Goal: Task Accomplishment & Management: Use online tool/utility

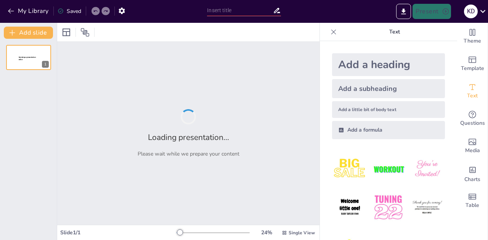
type input "Imported broodje_VNR_20251016.pptx"
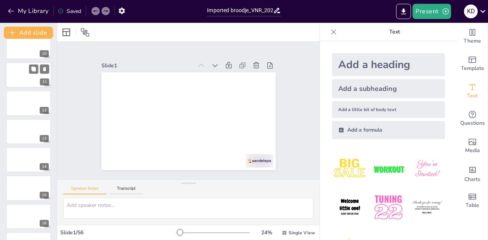
scroll to position [267, 0]
click at [26, 162] on div at bounding box center [29, 159] width 46 height 26
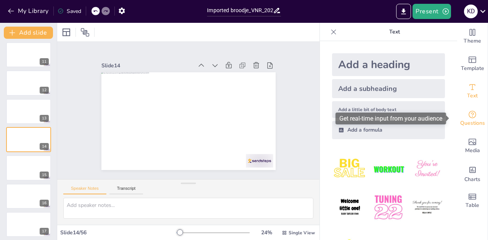
click at [468, 118] on icon "Get real-time input from your audience" at bounding box center [472, 114] width 9 height 9
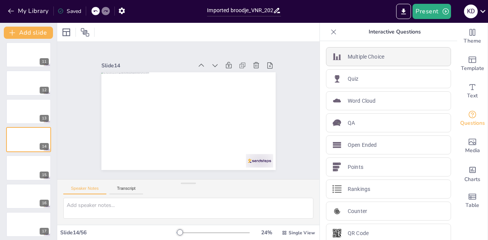
click at [394, 58] on div "Multiple Choice" at bounding box center [388, 56] width 125 height 19
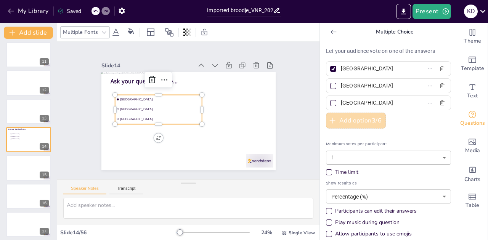
click at [370, 117] on button "Add option 3 / 6" at bounding box center [356, 121] width 60 height 16
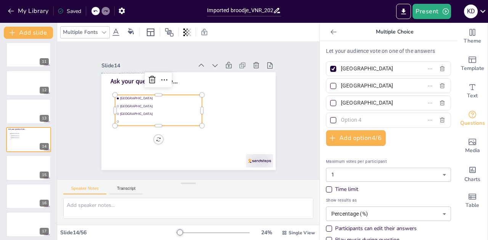
click at [360, 70] on input "Amsterdam" at bounding box center [376, 68] width 71 height 11
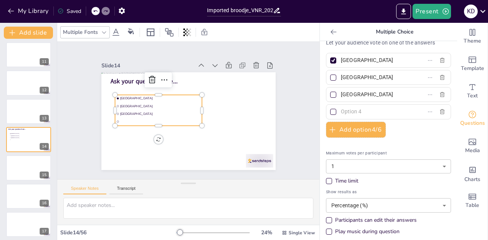
scroll to position [0, 0]
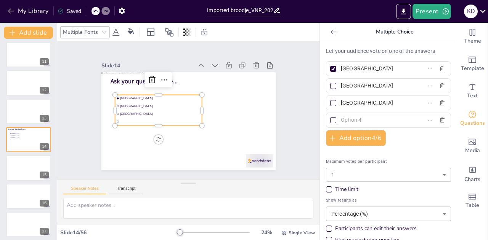
click at [355, 70] on input "Amsterdam" at bounding box center [376, 68] width 71 height 11
click at [356, 68] on input "Amsterdam" at bounding box center [376, 68] width 71 height 11
click at [349, 90] on input "Rotterdam" at bounding box center [376, 85] width 71 height 11
click at [341, 71] on input "6 op 10" at bounding box center [376, 68] width 71 height 11
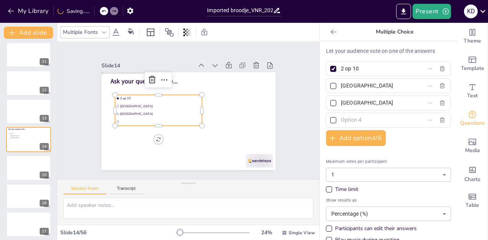
type input "2 op 10"
drag, startPoint x: 353, startPoint y: 87, endPoint x: 329, endPoint y: 88, distance: 23.6
click at [329, 88] on label "Rotterdam" at bounding box center [375, 85] width 95 height 11
click at [341, 88] on input "Rotterdam" at bounding box center [376, 85] width 71 height 11
type input "4 op 10"
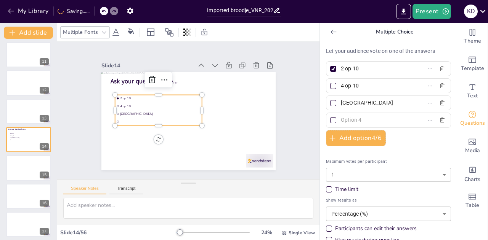
drag, startPoint x: 348, startPoint y: 103, endPoint x: 335, endPoint y: 103, distance: 13.3
click at [341, 103] on input "The Hague" at bounding box center [376, 103] width 71 height 11
type input "8 op 10"
drag, startPoint x: 353, startPoint y: 69, endPoint x: 331, endPoint y: 69, distance: 22.1
click at [331, 69] on label "2 op 10" at bounding box center [375, 68] width 95 height 11
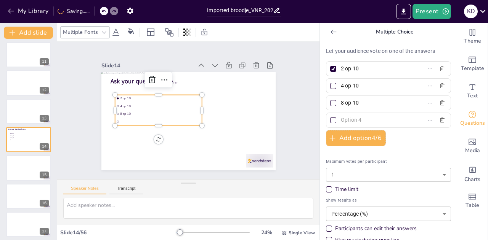
click at [341, 69] on input "2 op 10" at bounding box center [376, 68] width 71 height 11
type input "20%"
drag, startPoint x: 370, startPoint y: 86, endPoint x: 282, endPoint y: 87, distance: 88.4
click at [298, 86] on div "Document fonts Akatab Popular fonts Lato Montserrat Open Sans Oswald Poppins Ra…" at bounding box center [244, 132] width 488 height 218
type input "40%"
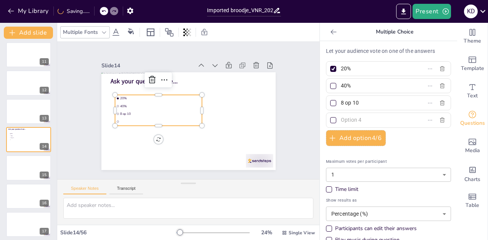
drag, startPoint x: 358, startPoint y: 101, endPoint x: 304, endPoint y: 102, distance: 54.1
click at [304, 102] on div "Document fonts Akatab Popular fonts Lato Montserrat Open Sans Oswald Poppins Ra…" at bounding box center [244, 132] width 488 height 218
type input "60%"
click at [372, 115] on input "text" at bounding box center [376, 120] width 71 height 11
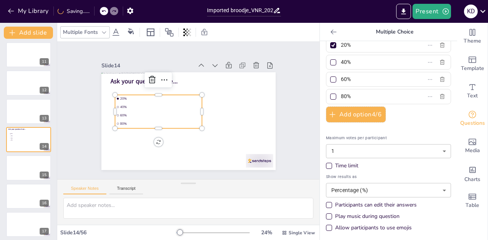
type input "80%"
click at [326, 166] on div "Time limit" at bounding box center [329, 166] width 6 height 6
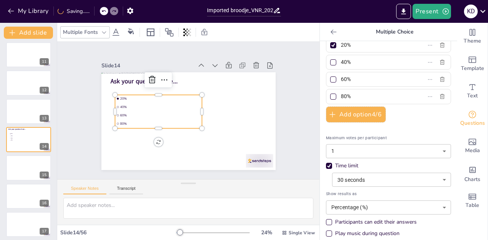
click at [357, 182] on body "My Library Saving...... Imported broodje_VNR_20251016.pptx Present K D Document…" at bounding box center [244, 120] width 488 height 240
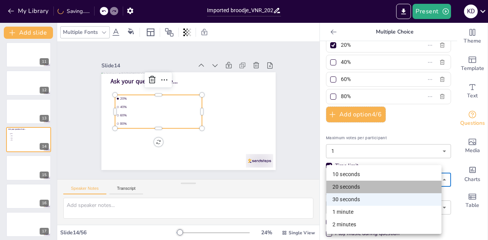
click at [359, 185] on li "20 seconds" at bounding box center [383, 187] width 115 height 13
type input "20"
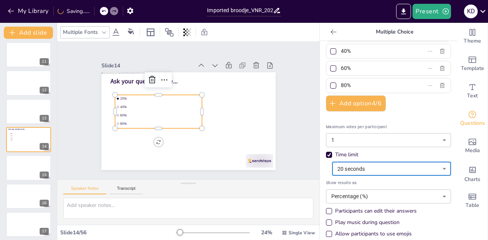
scroll to position [41, 0]
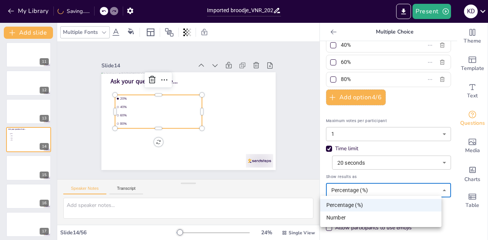
click at [383, 195] on body "My Library Saving...... Imported broodje_VNR_20251016.pptx Present K D Document…" at bounding box center [244, 120] width 488 height 240
click at [367, 217] on li "Number" at bounding box center [380, 218] width 121 height 13
type input "number"
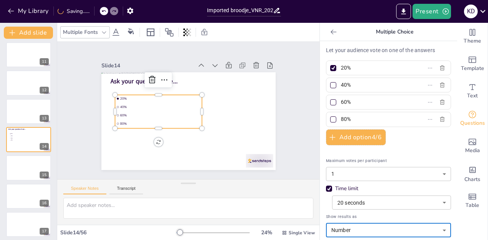
scroll to position [0, 0]
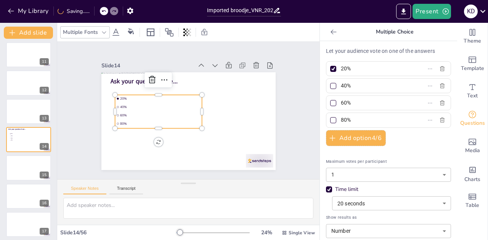
click at [331, 31] on icon at bounding box center [334, 32] width 8 height 8
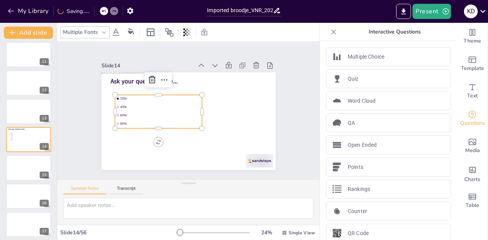
click at [151, 108] on ul "20% 40% 60% 80%" at bounding box center [158, 112] width 87 height 34
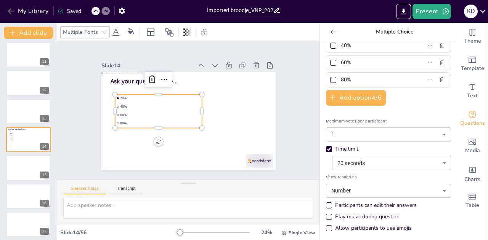
scroll to position [41, 0]
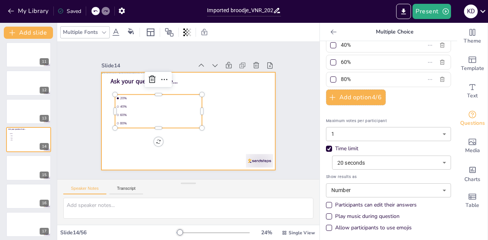
click at [227, 80] on div at bounding box center [186, 121] width 191 height 132
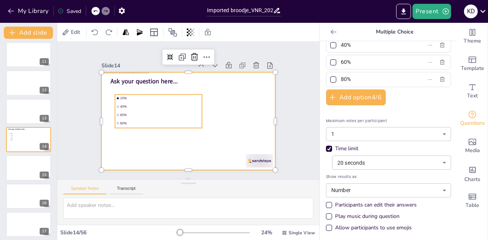
click at [175, 96] on span "20%" at bounding box center [163, 92] width 80 height 21
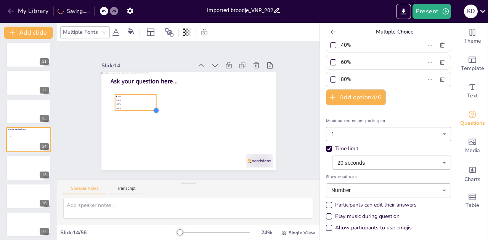
drag, startPoint x: 196, startPoint y: 124, endPoint x: 150, endPoint y: 97, distance: 52.9
click at [150, 97] on div "Ask your question here... 20% 40% 60% 80%" at bounding box center [182, 119] width 199 height 181
drag, startPoint x: 136, startPoint y: 95, endPoint x: 138, endPoint y: 139, distance: 43.5
click at [138, 127] on li "20%" at bounding box center [129, 117] width 39 height 20
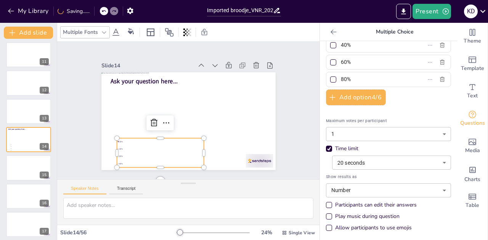
click at [115, 147] on span "40%" at bounding box center [153, 142] width 83 height 19
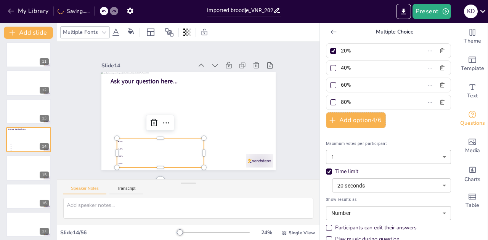
scroll to position [0, 0]
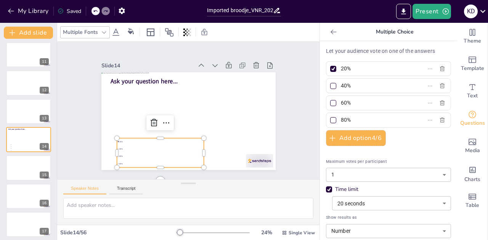
click at [330, 104] on div at bounding box center [333, 103] width 6 height 6
click at [341, 104] on input "60%" at bounding box center [376, 103] width 71 height 11
checkbox input "true"
click at [330, 67] on div at bounding box center [333, 69] width 6 height 6
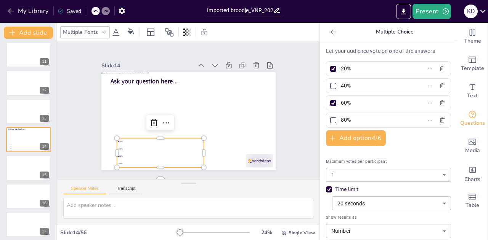
click at [341, 67] on input "20%" at bounding box center [376, 68] width 71 height 11
checkbox input "false"
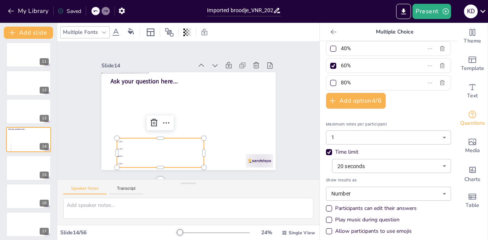
scroll to position [41, 0]
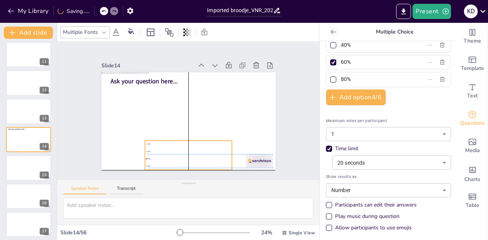
drag, startPoint x: 189, startPoint y: 142, endPoint x: 220, endPoint y: 142, distance: 30.9
click at [220, 142] on li "20%" at bounding box center [188, 144] width 87 height 7
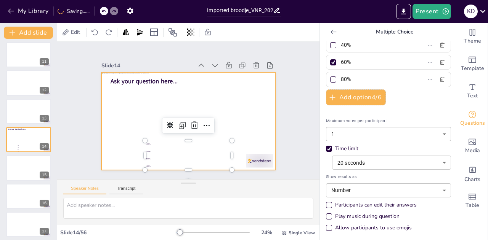
click at [208, 112] on div at bounding box center [185, 120] width 196 height 147
click at [205, 117] on div at bounding box center [186, 121] width 183 height 115
click at [205, 117] on div at bounding box center [186, 121] width 191 height 132
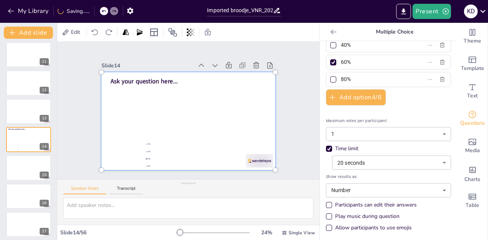
click at [202, 117] on div at bounding box center [183, 120] width 212 height 184
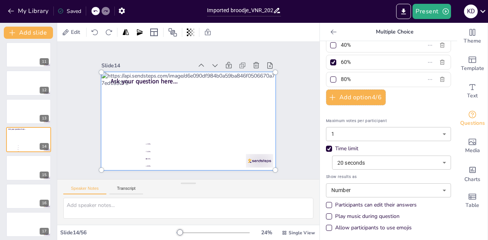
click at [190, 151] on div at bounding box center [184, 121] width 207 height 159
click at [194, 97] on div at bounding box center [186, 121] width 202 height 143
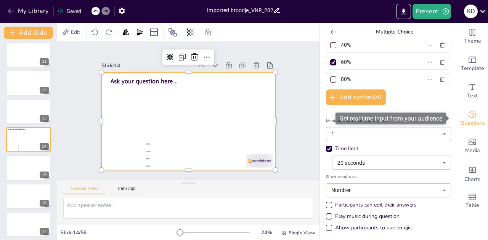
click at [469, 119] on span "Questions" at bounding box center [472, 123] width 25 height 8
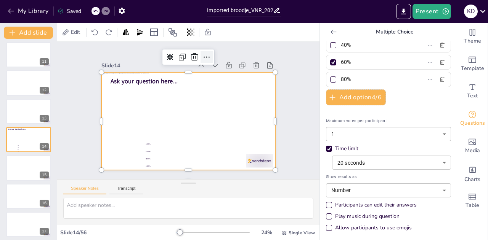
click at [216, 60] on icon at bounding box center [221, 65] width 11 height 11
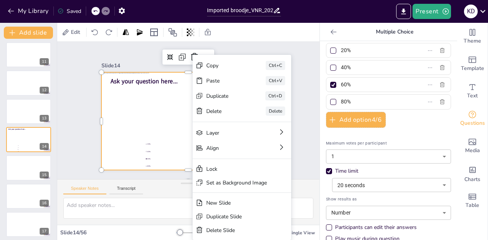
scroll to position [0, 0]
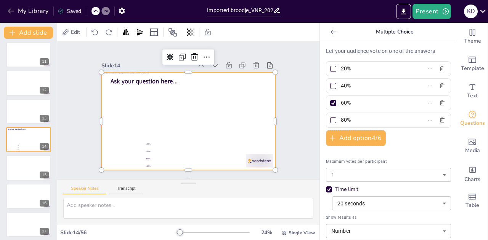
click at [271, 30] on div "Edit" at bounding box center [188, 32] width 262 height 19
click at [179, 142] on span "20%" at bounding box center [178, 143] width 80 height 28
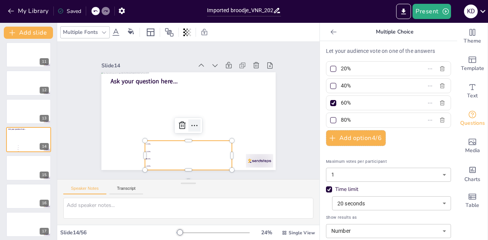
click at [189, 122] on icon at bounding box center [191, 126] width 11 height 11
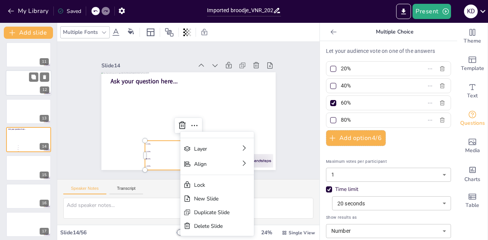
click at [10, 103] on div at bounding box center [28, 111] width 45 height 25
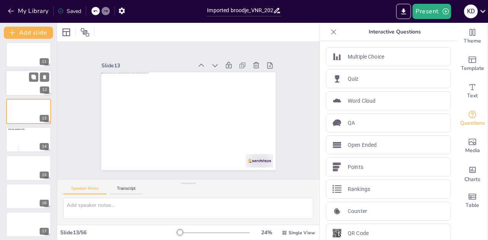
scroll to position [258, 0]
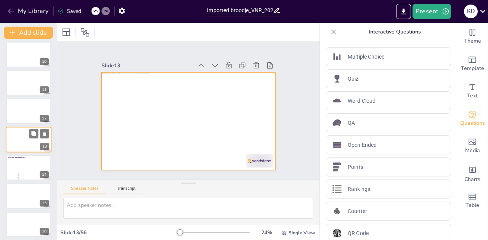
click at [29, 132] on div at bounding box center [29, 140] width 46 height 26
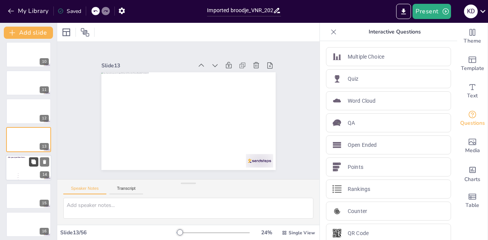
click at [32, 166] on button at bounding box center [33, 161] width 9 height 9
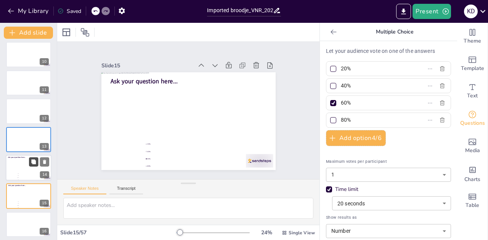
scroll to position [315, 0]
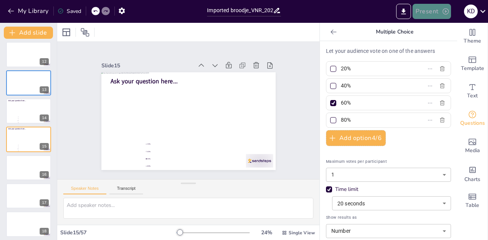
click at [444, 13] on icon "button" at bounding box center [446, 12] width 8 height 8
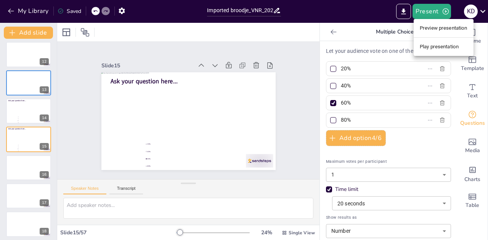
click at [438, 29] on li "Preview presentation" at bounding box center [443, 28] width 60 height 12
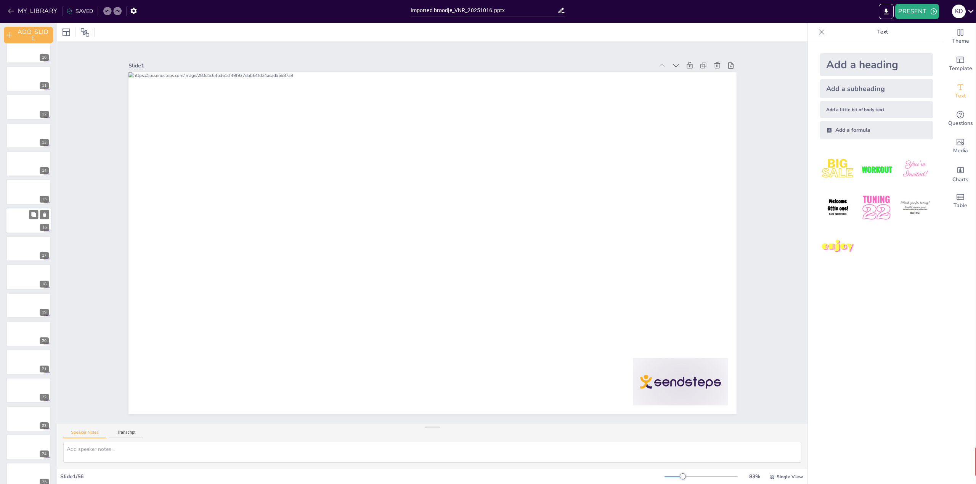
click at [25, 217] on div at bounding box center [29, 221] width 46 height 26
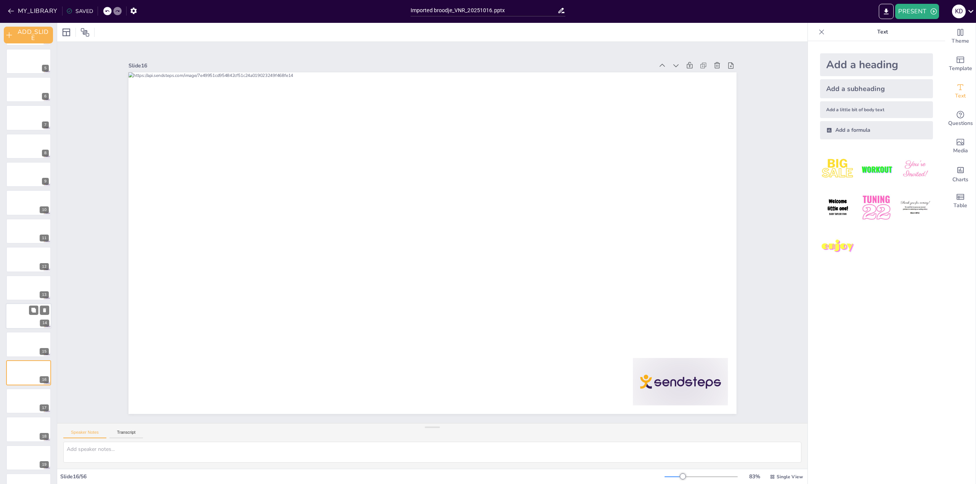
click at [23, 315] on div at bounding box center [29, 316] width 46 height 26
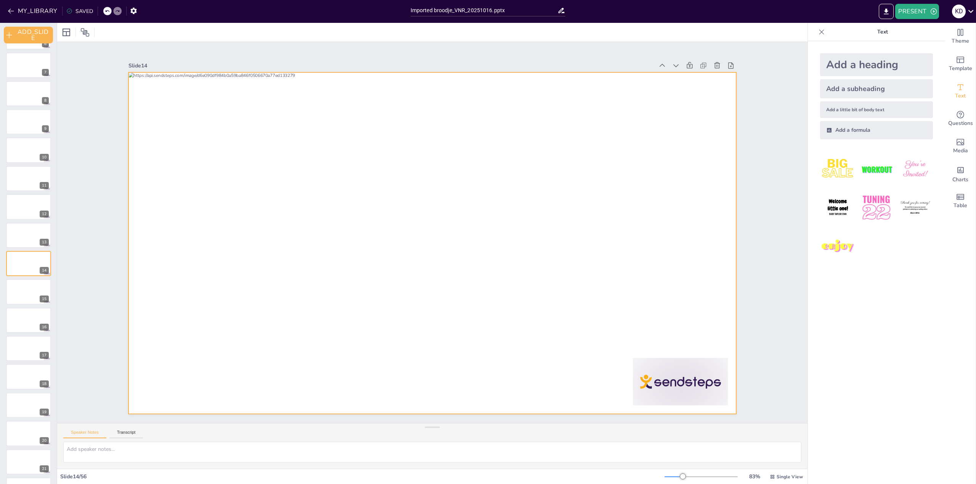
click at [580, 285] on div at bounding box center [421, 233] width 342 height 608
drag, startPoint x: 543, startPoint y: 306, endPoint x: 538, endPoint y: 306, distance: 4.6
click at [543, 306] on div at bounding box center [421, 236] width 513 height 684
click at [481, 59] on icon at bounding box center [486, 64] width 11 height 11
click at [905, 12] on button "PRESENT" at bounding box center [916, 11] width 43 height 15
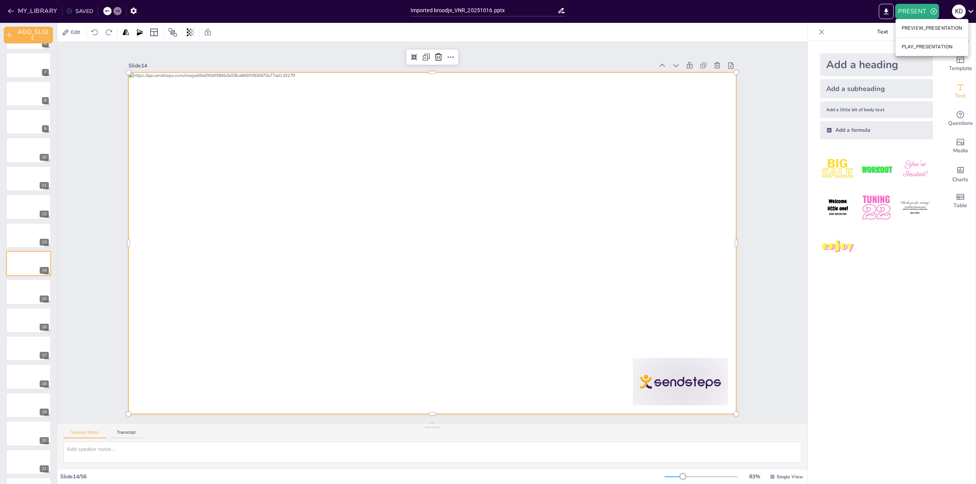
click at [545, 328] on div at bounding box center [488, 242] width 976 height 484
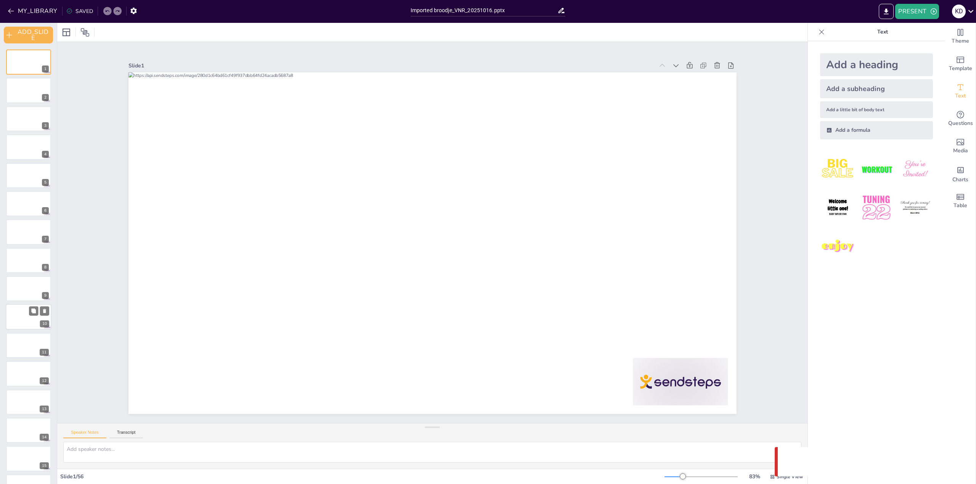
scroll to position [76, 0]
click at [26, 354] on div at bounding box center [29, 354] width 46 height 26
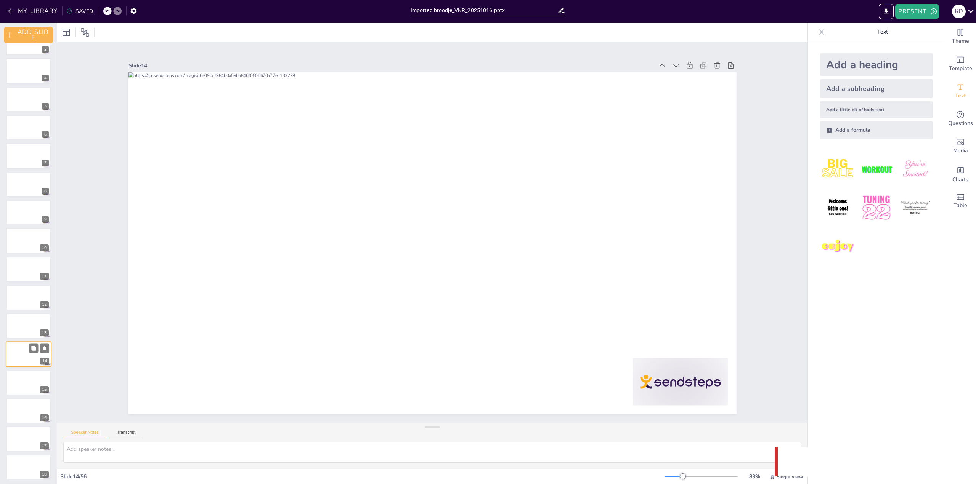
scroll to position [167, 0]
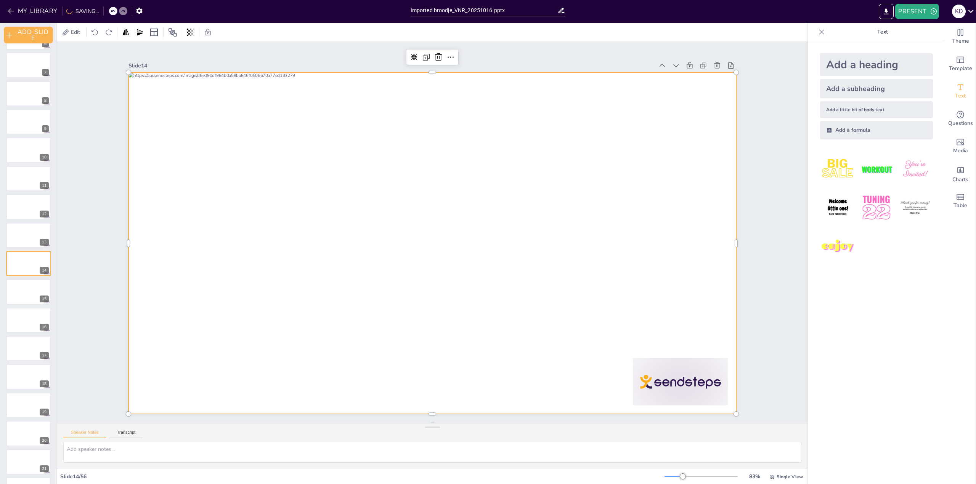
click at [551, 227] on div at bounding box center [432, 243] width 608 height 342
click at [535, 228] on div at bounding box center [432, 243] width 608 height 342
click at [529, 228] on div at bounding box center [432, 243] width 608 height 342
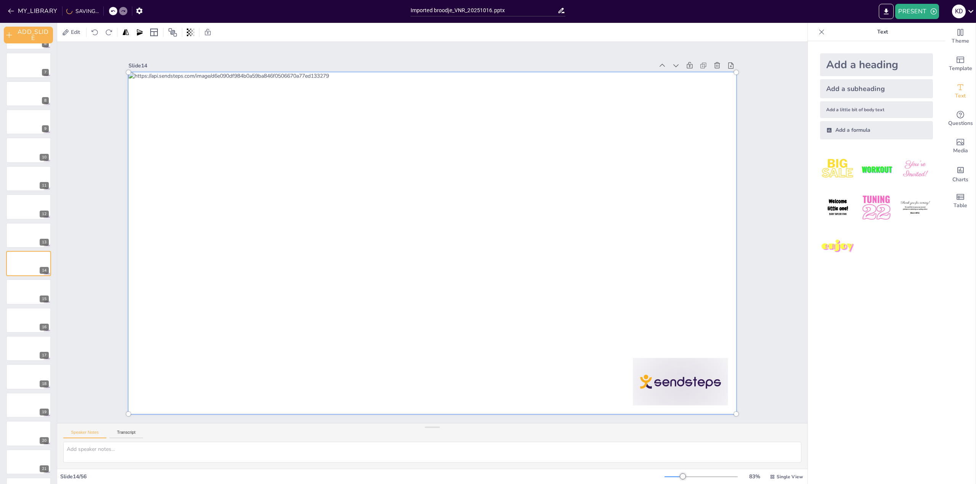
click at [512, 226] on div at bounding box center [432, 243] width 617 height 351
click at [501, 224] on div at bounding box center [432, 243] width 617 height 351
click at [529, 230] on div at bounding box center [432, 243] width 617 height 351
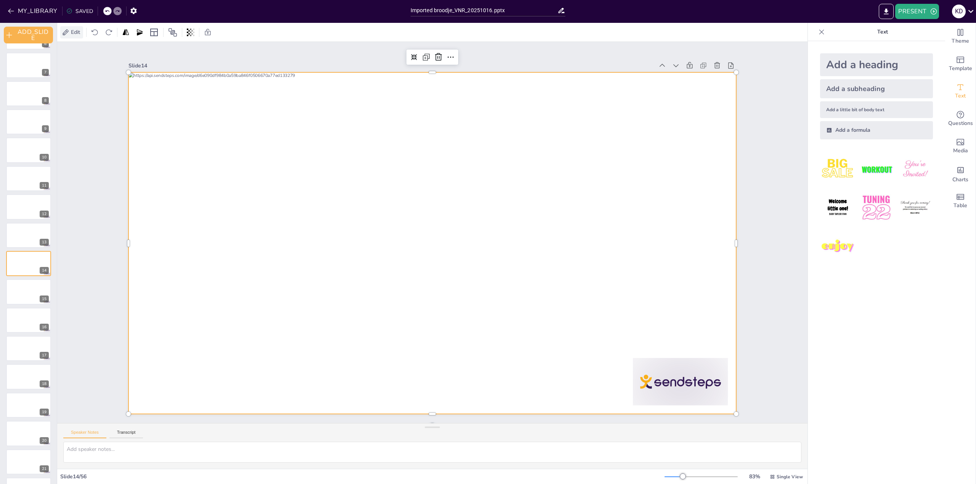
click at [75, 30] on span "Edit" at bounding box center [75, 32] width 12 height 7
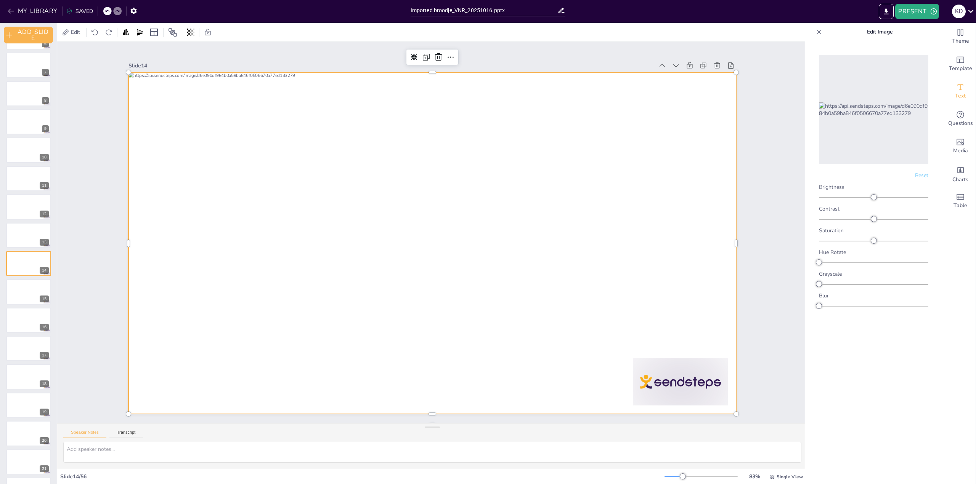
click at [466, 231] on div at bounding box center [432, 243] width 608 height 342
click at [530, 232] on div at bounding box center [432, 243] width 608 height 342
click at [516, 228] on div at bounding box center [432, 243] width 608 height 342
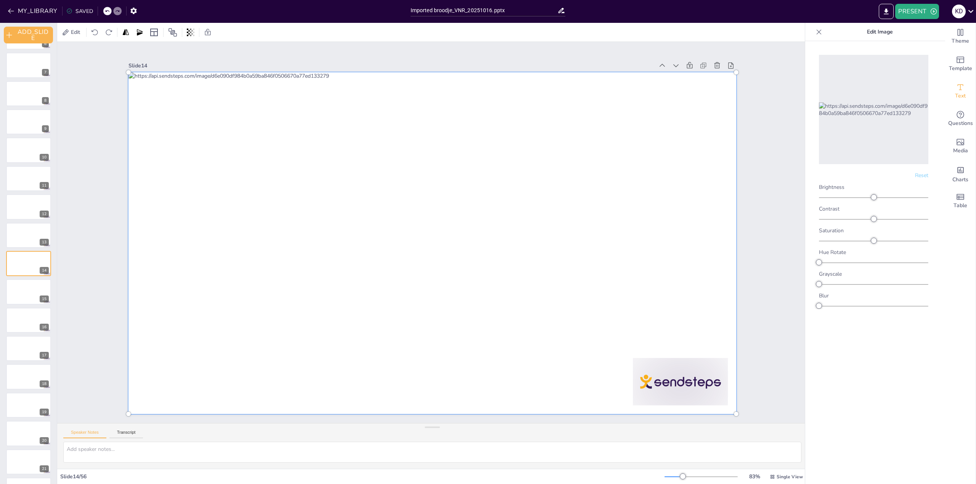
click at [448, 224] on div at bounding box center [432, 243] width 617 height 351
click at [443, 225] on div at bounding box center [432, 243] width 617 height 351
click at [444, 225] on div at bounding box center [432, 243] width 617 height 351
click at [512, 231] on div at bounding box center [432, 243] width 617 height 351
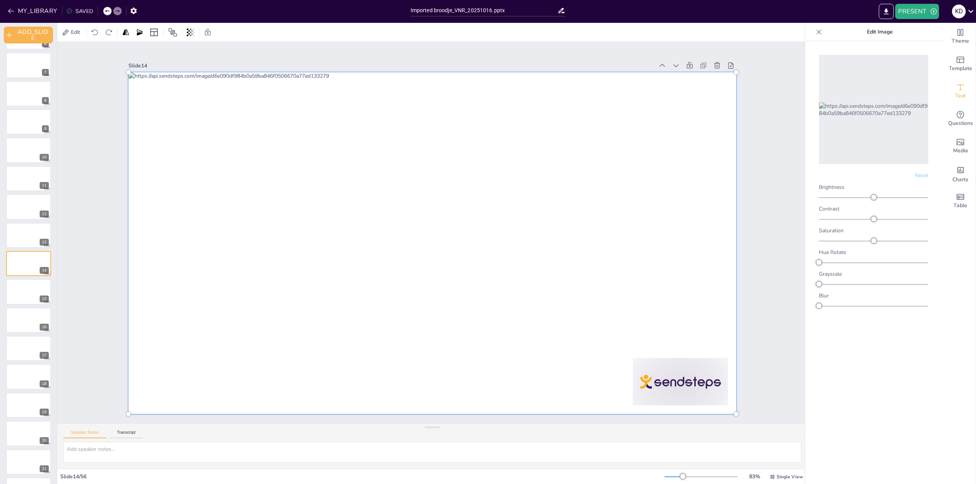
click at [512, 231] on div at bounding box center [432, 243] width 617 height 351
click at [955, 90] on icon "Add text boxes" at bounding box center [959, 87] width 9 height 9
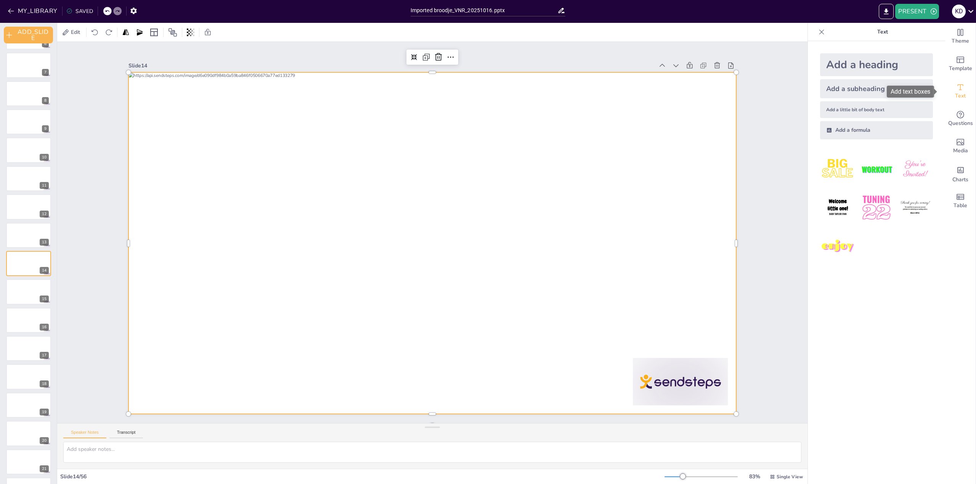
click at [957, 87] on icon "Add text boxes" at bounding box center [960, 87] width 6 height 6
click at [955, 87] on icon "Add text boxes" at bounding box center [959, 87] width 9 height 9
click at [527, 216] on div at bounding box center [432, 243] width 608 height 342
click at [521, 221] on div at bounding box center [432, 243] width 608 height 342
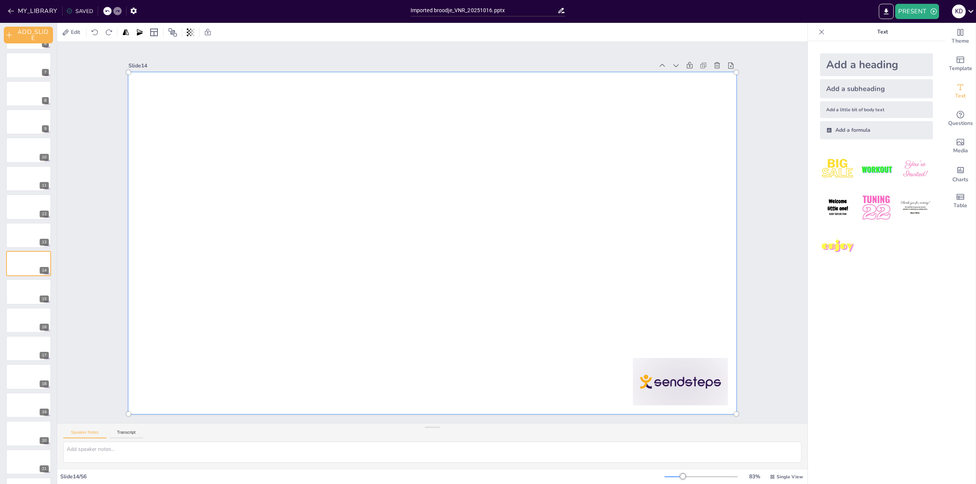
click at [598, 309] on div at bounding box center [432, 243] width 617 height 351
click at [480, 266] on div at bounding box center [432, 243] width 617 height 351
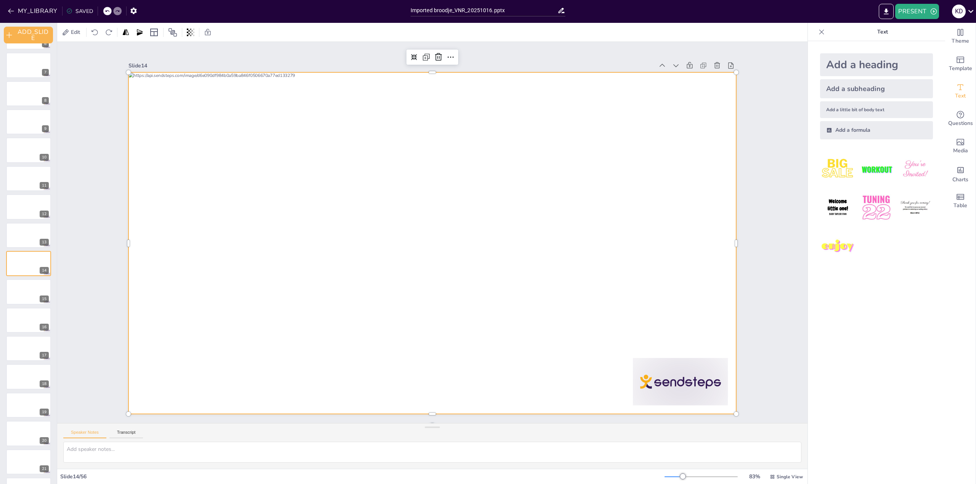
click at [851, 156] on div at bounding box center [876, 208] width 125 height 125
click at [955, 121] on span "Questions" at bounding box center [960, 123] width 25 height 8
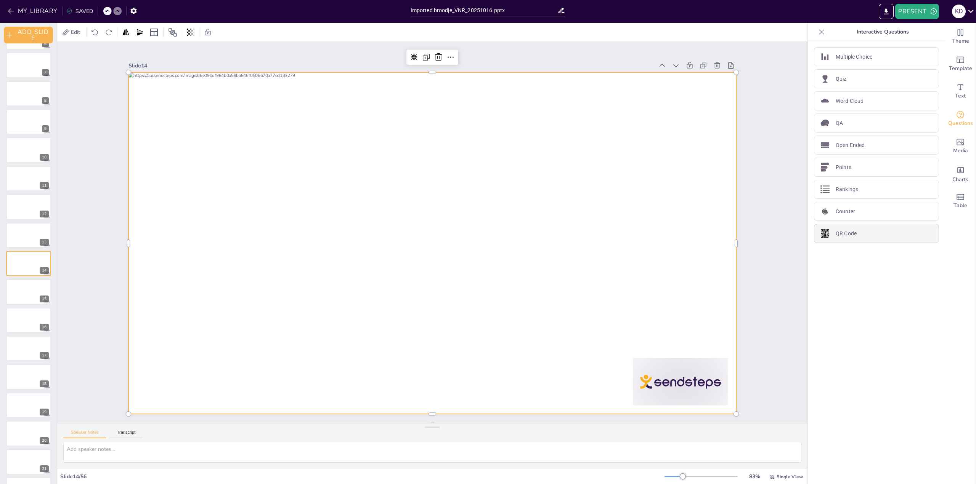
click at [841, 236] on p "QR Code" at bounding box center [845, 234] width 21 height 8
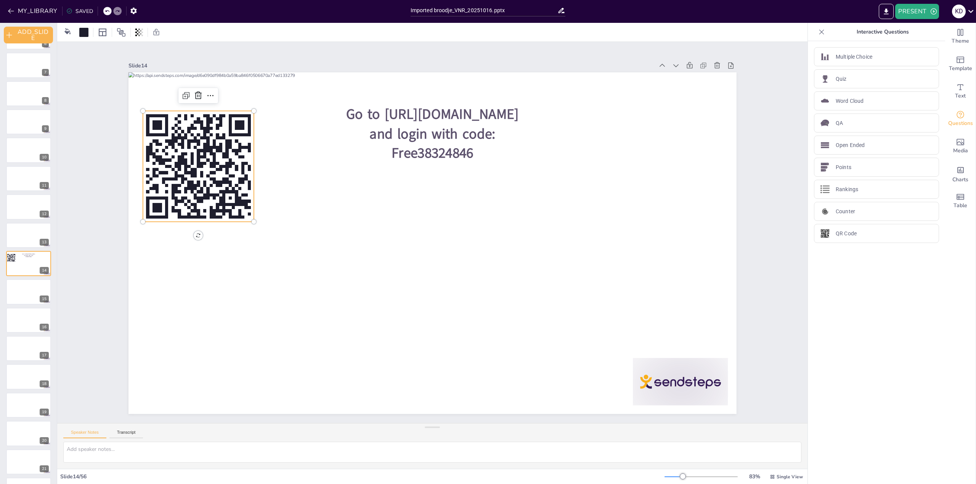
click at [197, 143] on rect at bounding box center [198, 142] width 3 height 6
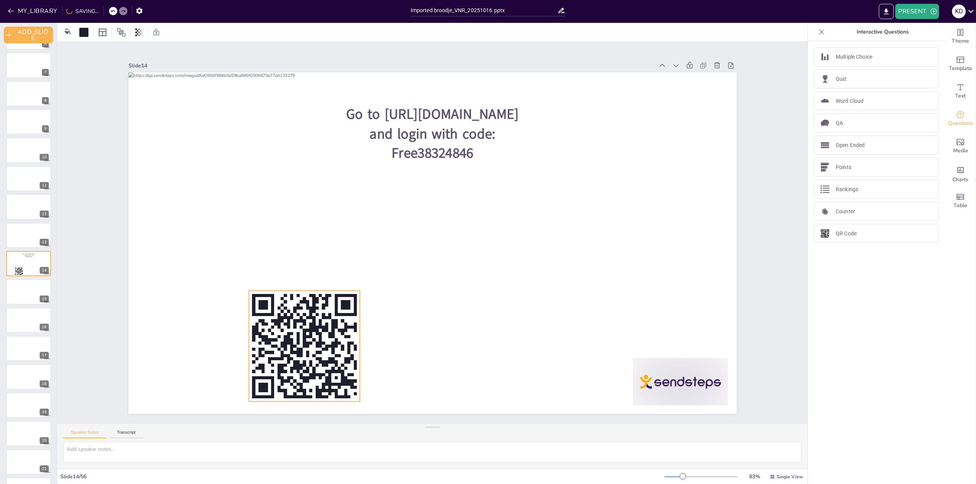
drag, startPoint x: 192, startPoint y: 143, endPoint x: 298, endPoint y: 322, distance: 208.1
click at [303, 322] on rect at bounding box center [304, 322] width 3 height 6
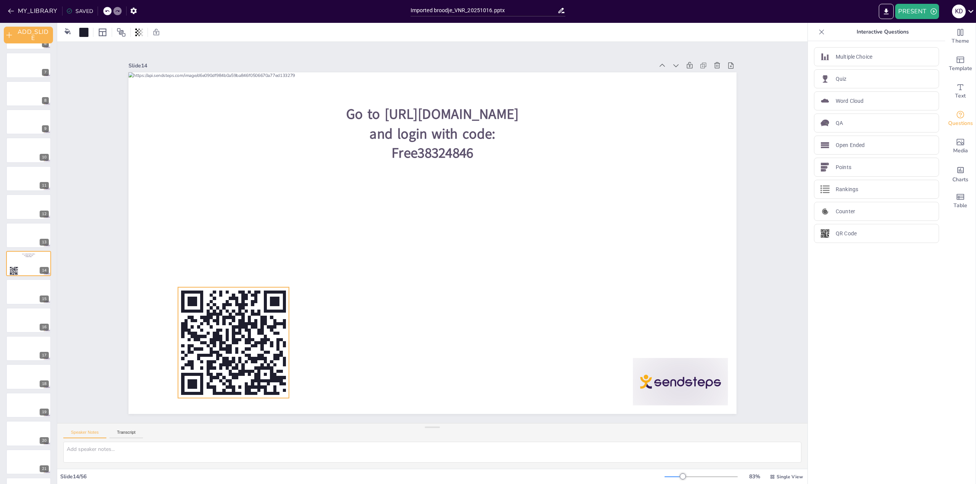
drag, startPoint x: 298, startPoint y: 322, endPoint x: 227, endPoint y: 319, distance: 70.9
click at [232, 319] on rect at bounding box center [233, 319] width 3 height 6
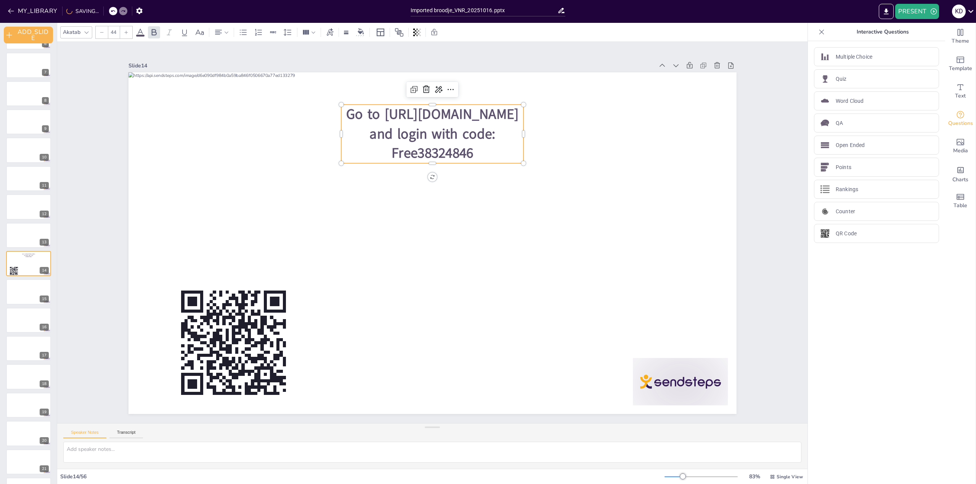
click at [419, 120] on span "Go to [URL][DOMAIN_NAME] and login with code: Free38324846" at bounding box center [432, 134] width 173 height 58
click at [923, 12] on button "PRESENT" at bounding box center [916, 11] width 43 height 15
click at [943, 49] on li "PLAY_PRESENTATION" at bounding box center [931, 47] width 73 height 12
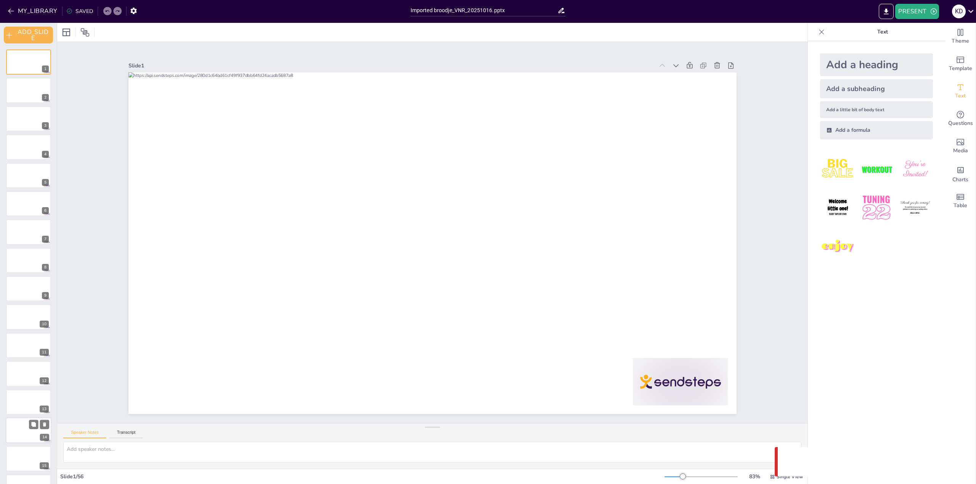
click at [22, 427] on div at bounding box center [29, 431] width 46 height 26
click at [26, 87] on div at bounding box center [29, 91] width 46 height 26
click at [33, 373] on div at bounding box center [29, 374] width 46 height 26
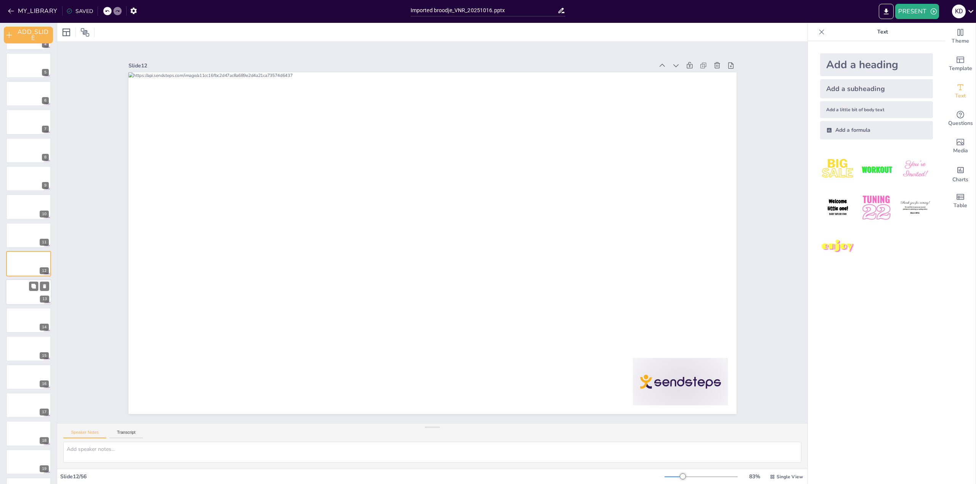
click at [23, 279] on div "13" at bounding box center [29, 292] width 46 height 26
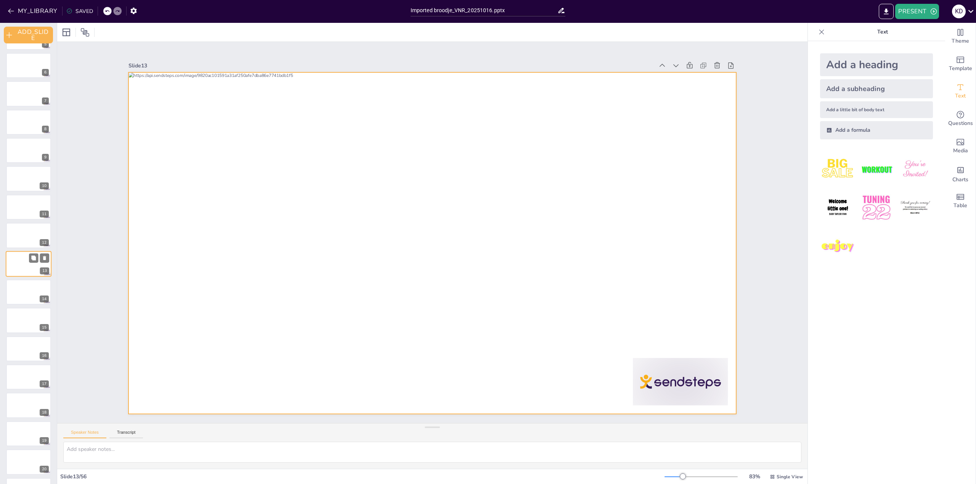
click at [32, 264] on div at bounding box center [29, 264] width 46 height 26
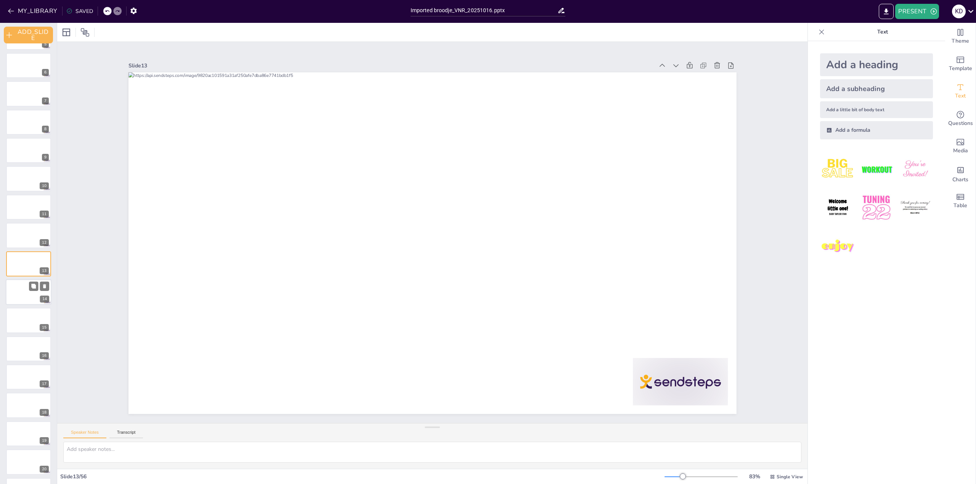
click at [21, 288] on div at bounding box center [29, 292] width 46 height 26
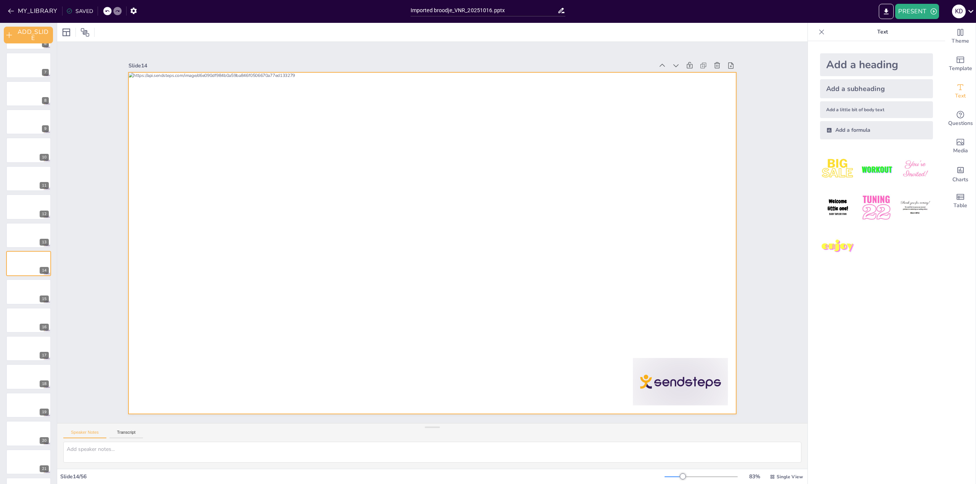
click at [454, 256] on div at bounding box center [432, 243] width 608 height 342
click at [452, 256] on div at bounding box center [432, 243] width 608 height 342
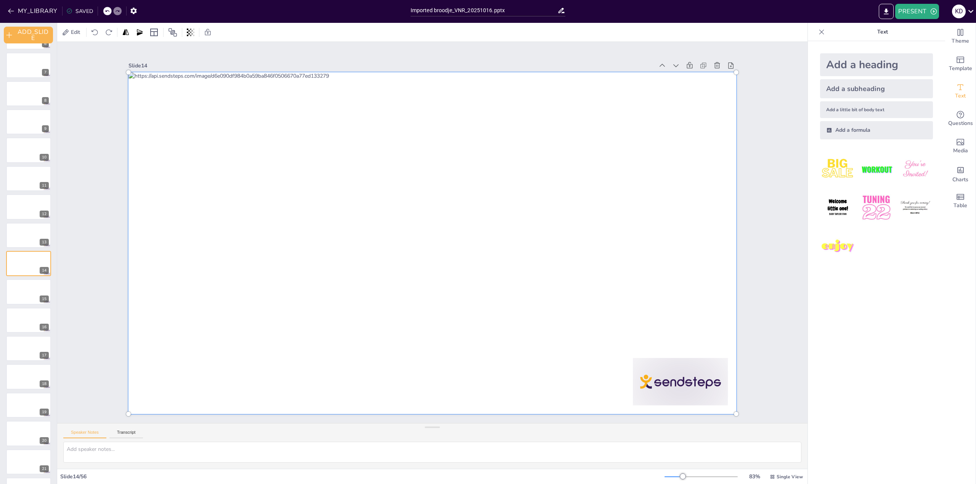
click at [452, 256] on div at bounding box center [432, 243] width 617 height 351
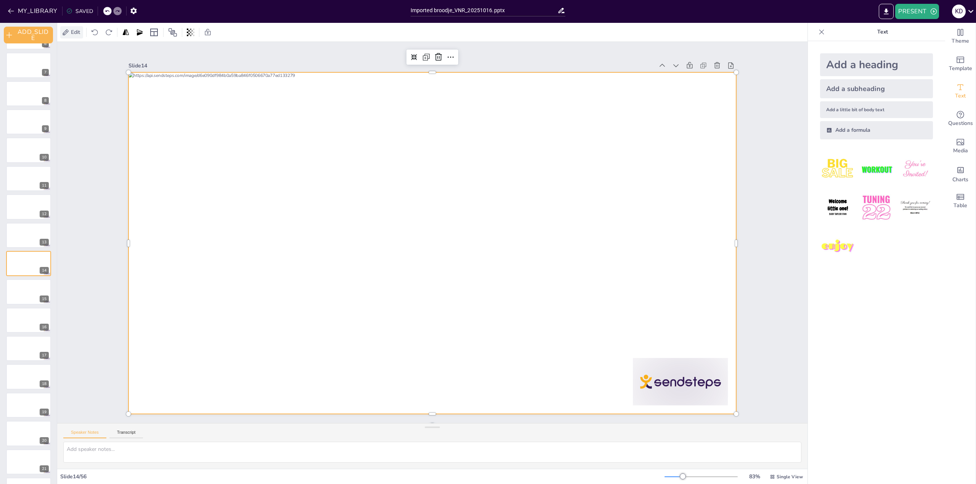
click at [72, 33] on span "Edit" at bounding box center [75, 32] width 12 height 7
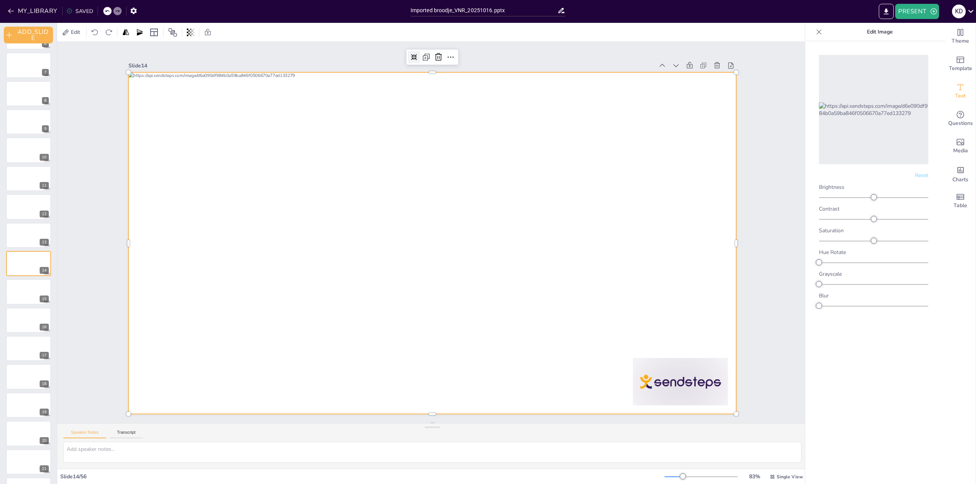
click at [411, 55] on icon at bounding box center [414, 57] width 6 height 6
click at [450, 291] on div at bounding box center [432, 243] width 608 height 342
click at [450, 290] on div at bounding box center [432, 243] width 608 height 342
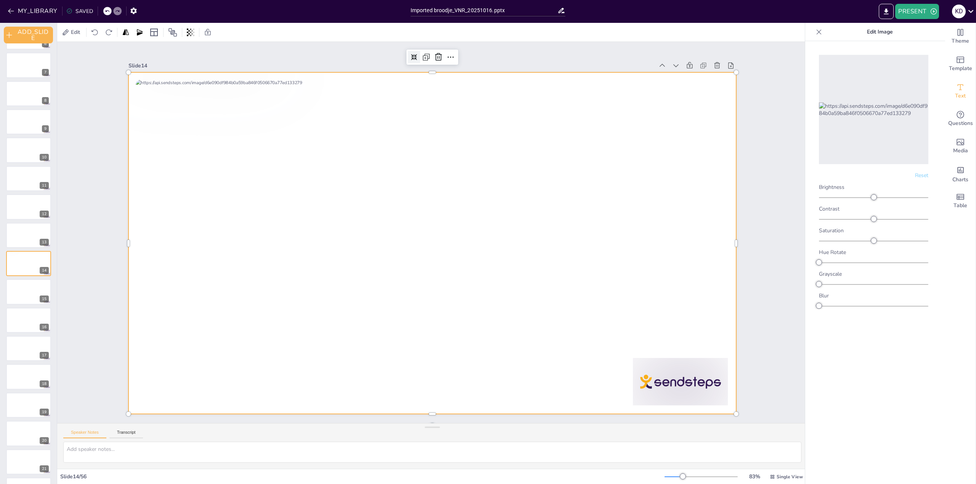
click at [453, 289] on div at bounding box center [432, 243] width 608 height 342
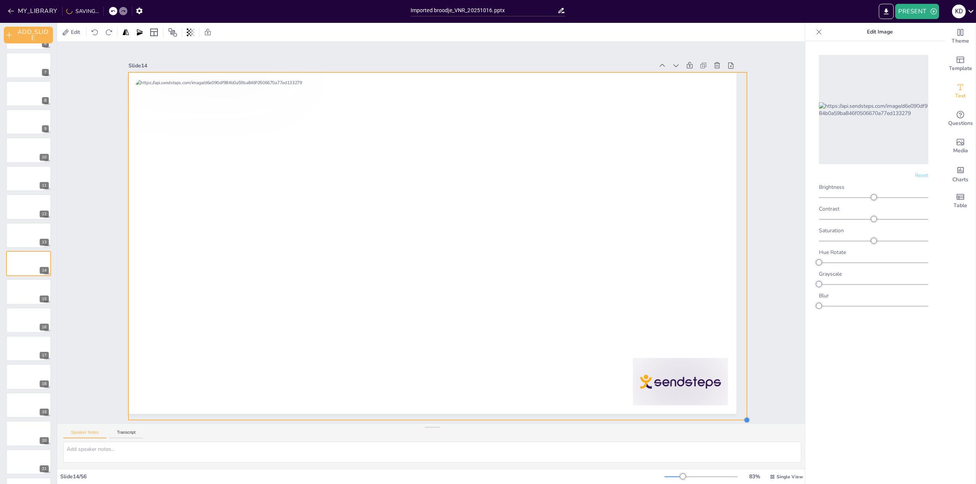
drag, startPoint x: 729, startPoint y: 406, endPoint x: 741, endPoint y: 345, distance: 62.9
click at [741, 345] on div "Slide 1 Slide 2 Slide 3 Slide 4 Slide 5 Slide 6 Slide 7 Slide 8 Slide 9 Slide 1…" at bounding box center [432, 232] width 651 height 363
click at [684, 63] on div at bounding box center [689, 65] width 11 height 11
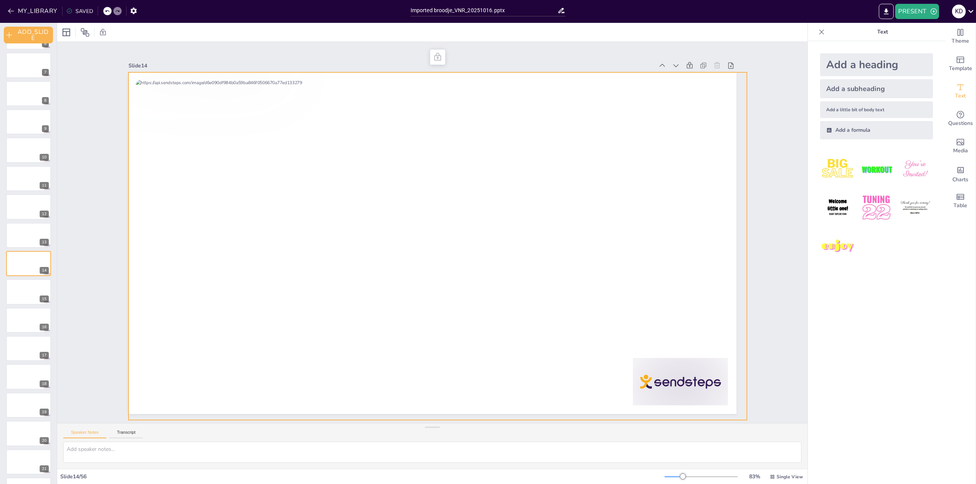
click at [777, 190] on div "Slide 1 Slide 2 Slide 3 Slide 4 Slide 5 Slide 6 Slide 7 Slide 8 Slide 9 Slide 1…" at bounding box center [432, 232] width 750 height 381
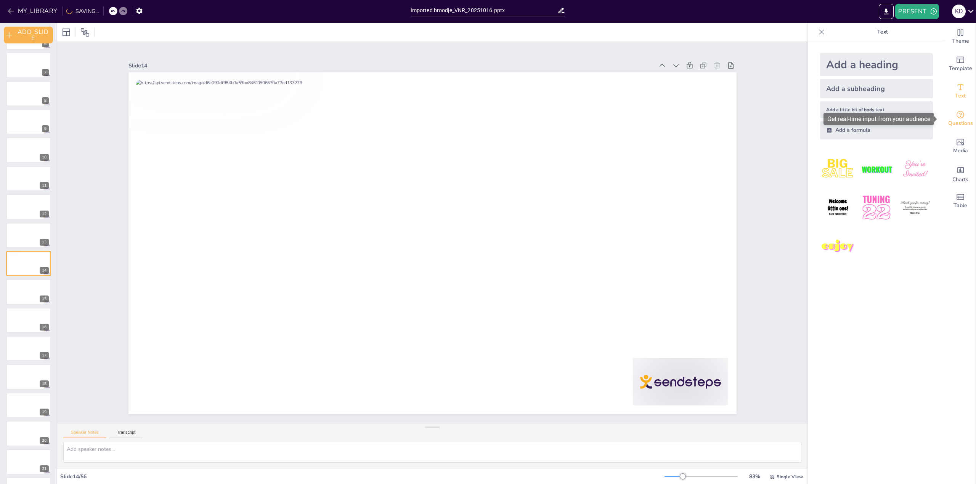
click at [961, 124] on span "Questions" at bounding box center [960, 123] width 25 height 8
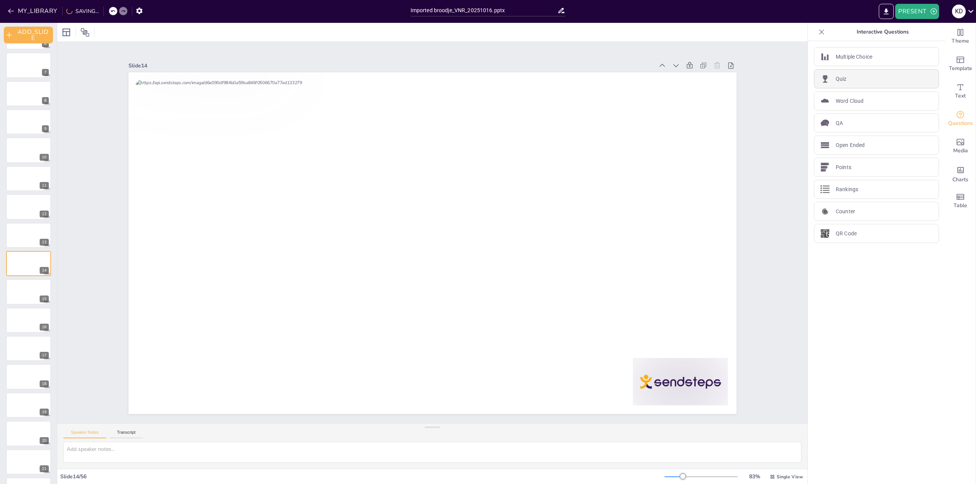
click at [840, 82] on p "Quiz" at bounding box center [840, 79] width 11 height 8
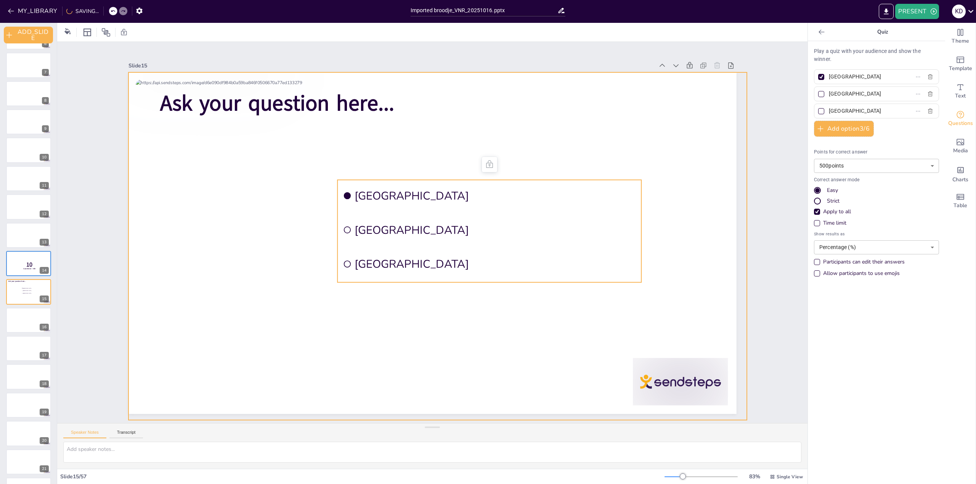
drag, startPoint x: 449, startPoint y: 191, endPoint x: 416, endPoint y: 282, distance: 97.8
click at [412, 72] on div "Ask your question here... Amsterdam Rotterdam The Hague" at bounding box center [432, 72] width 608 height 0
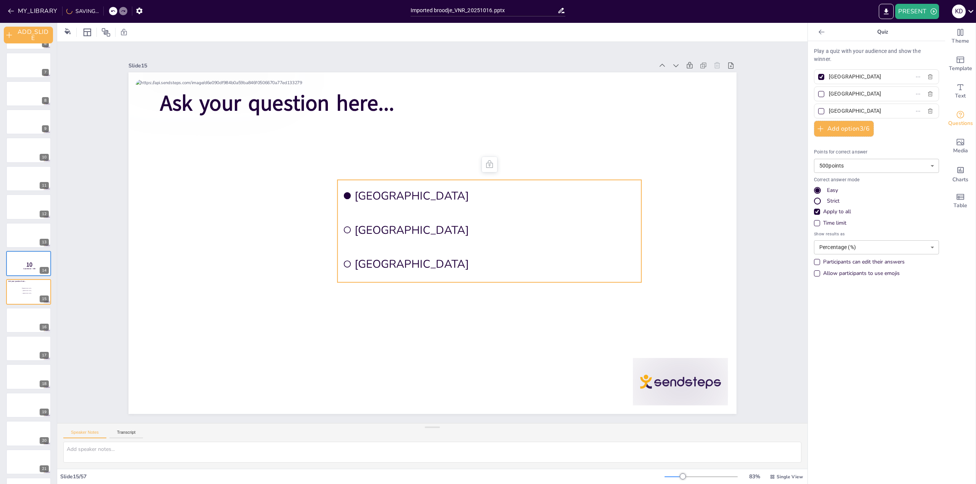
drag, startPoint x: 452, startPoint y: 177, endPoint x: 422, endPoint y: 232, distance: 61.9
click at [421, 253] on ul "Amsterdam Rotterdam The Hague" at bounding box center [489, 231] width 304 height 103
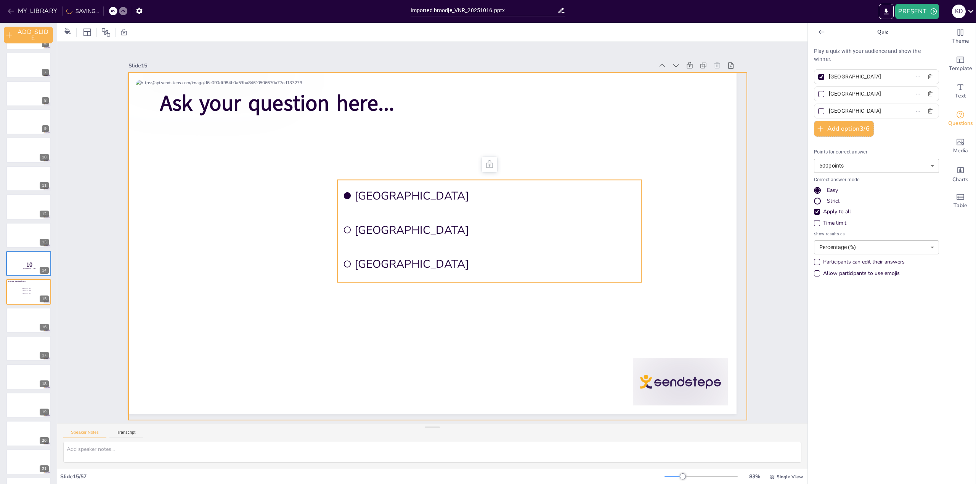
drag, startPoint x: 429, startPoint y: 177, endPoint x: 420, endPoint y: 171, distance: 10.7
click at [437, 72] on div "Ask your question here... Amsterdam Rotterdam The Hague" at bounding box center [432, 72] width 608 height 0
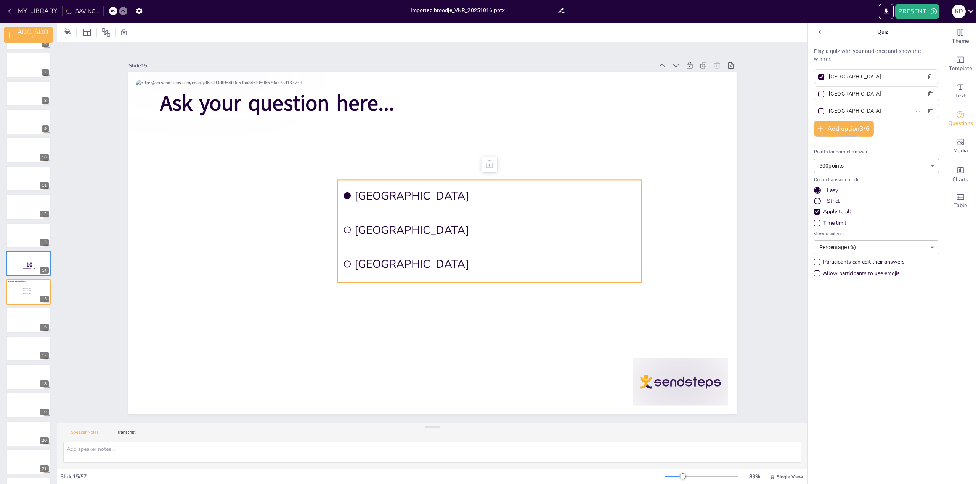
click at [487, 163] on icon at bounding box center [489, 164] width 7 height 8
click at [125, 29] on icon at bounding box center [124, 32] width 6 height 6
drag, startPoint x: 426, startPoint y: 182, endPoint x: 423, endPoint y: 219, distance: 37.1
click at [423, 219] on ul "Amsterdam Rotterdam The Hague" at bounding box center [489, 231] width 304 height 103
click at [630, 183] on li "Amsterdam" at bounding box center [489, 196] width 304 height 32
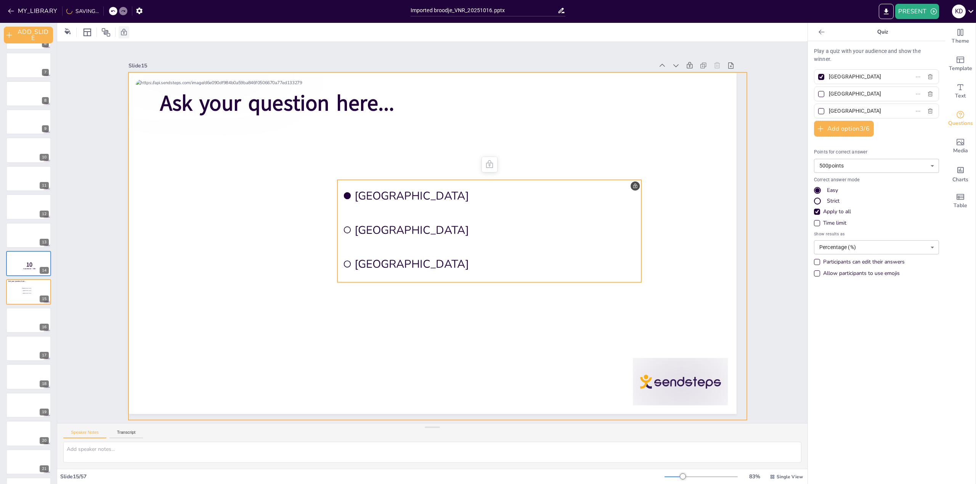
click at [485, 162] on icon at bounding box center [489, 164] width 9 height 9
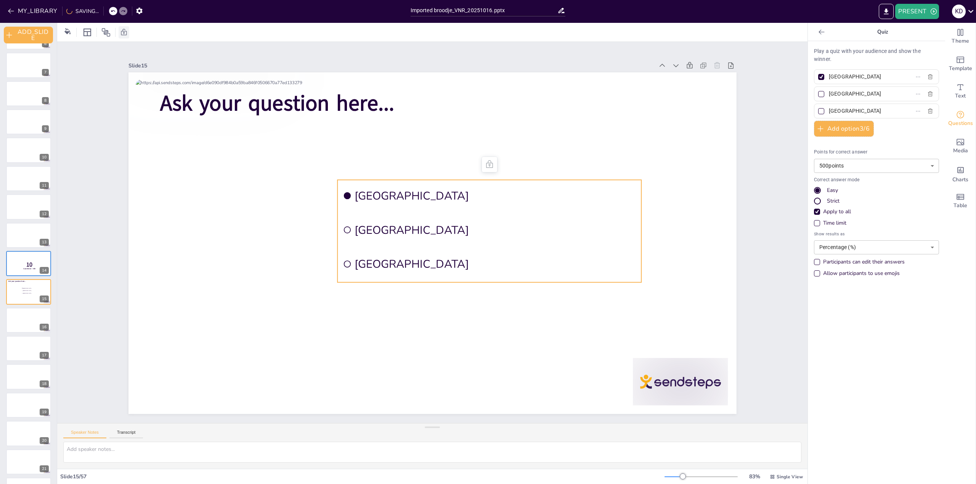
click at [127, 31] on icon at bounding box center [124, 32] width 6 height 6
click at [351, 180] on li "Amsterdam" at bounding box center [489, 196] width 304 height 32
click at [598, 280] on ul "Amsterdam Rotterdam The Hague" at bounding box center [489, 231] width 304 height 103
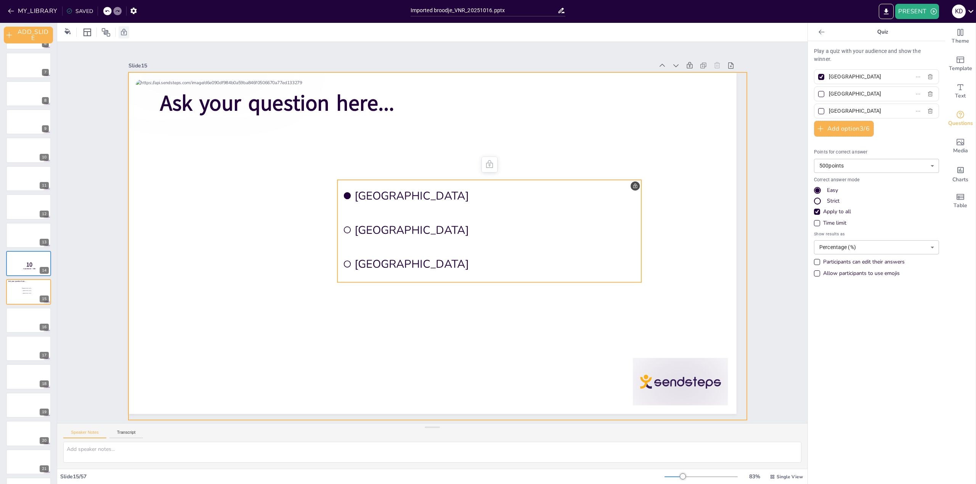
drag, startPoint x: 597, startPoint y: 276, endPoint x: 583, endPoint y: 328, distance: 54.4
click at [585, 72] on div "Ask your question here... Amsterdam Rotterdam The Hague" at bounding box center [432, 72] width 608 height 0
click at [386, 157] on div at bounding box center [437, 246] width 619 height 348
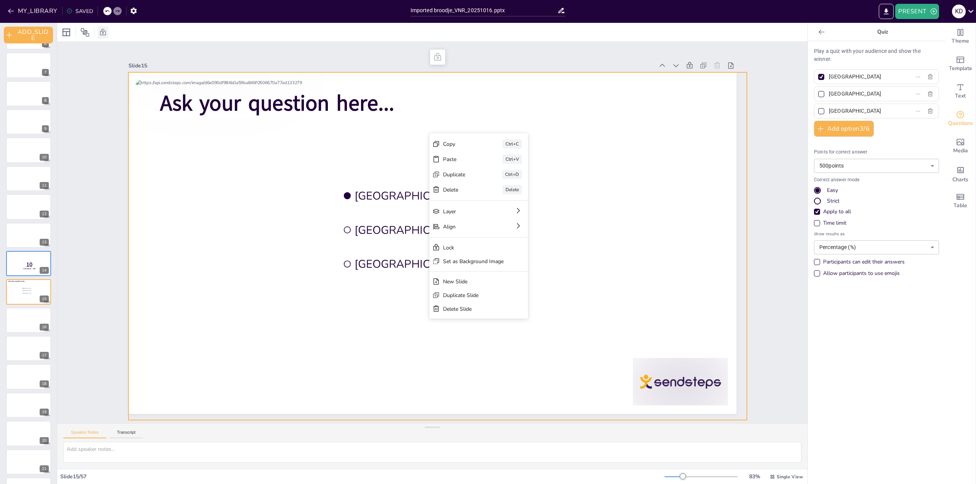
click at [396, 189] on span "Amsterdam" at bounding box center [495, 195] width 282 height 15
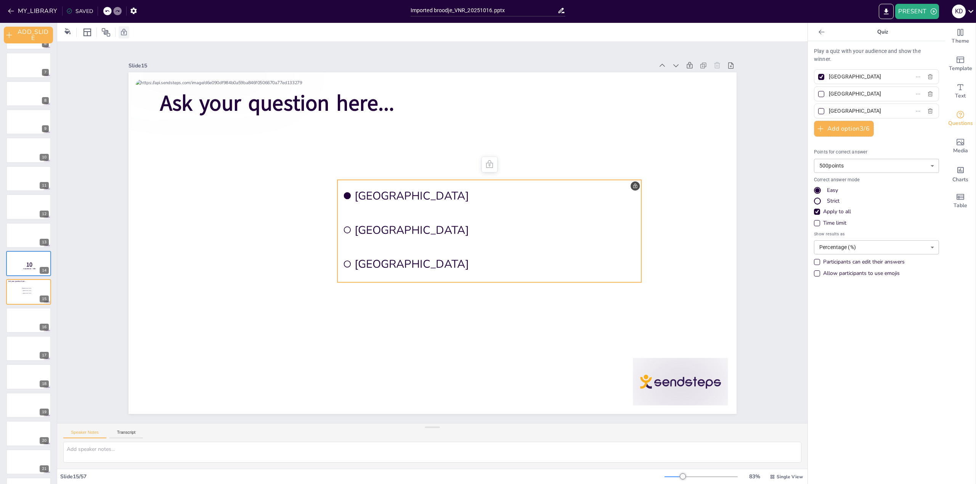
drag, startPoint x: 396, startPoint y: 188, endPoint x: 396, endPoint y: 249, distance: 60.6
click at [396, 249] on ul "Amsterdam Rotterdam The Hague" at bounding box center [489, 231] width 304 height 103
click at [356, 277] on ul "Amsterdam Rotterdam The Hague" at bounding box center [489, 231] width 304 height 103
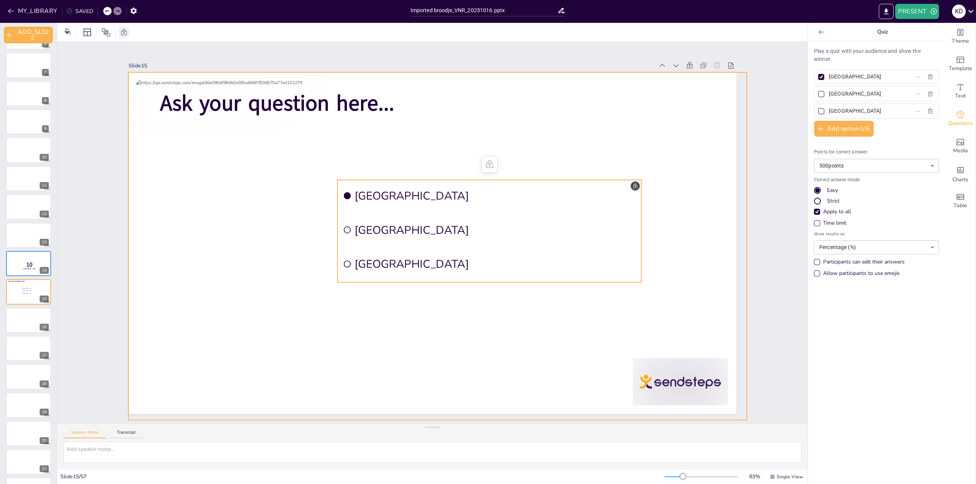
drag, startPoint x: 354, startPoint y: 278, endPoint x: 390, endPoint y: 298, distance: 41.6
click at [389, 72] on div "Ask your question here... Amsterdam Rotterdam The Hague" at bounding box center [432, 72] width 608 height 0
click at [634, 280] on ul "Amsterdam Rotterdam The Hague" at bounding box center [489, 231] width 304 height 103
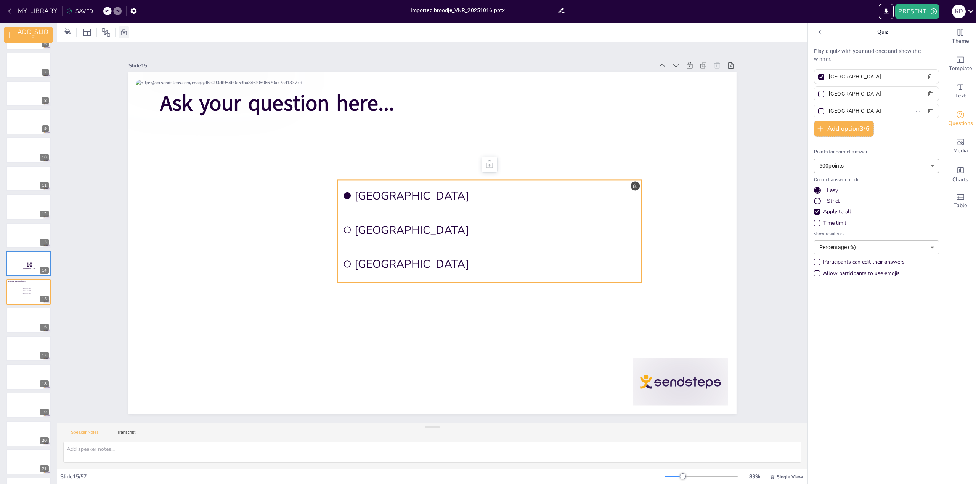
click at [631, 186] on li "Amsterdam" at bounding box center [489, 196] width 304 height 32
click at [628, 180] on li "Amsterdam" at bounding box center [489, 196] width 304 height 32
click at [628, 183] on li "Amsterdam" at bounding box center [489, 196] width 304 height 32
drag, startPoint x: 376, startPoint y: 178, endPoint x: 375, endPoint y: 224, distance: 45.4
click at [375, 224] on ul "Amsterdam Rotterdam The Hague" at bounding box center [489, 231] width 304 height 103
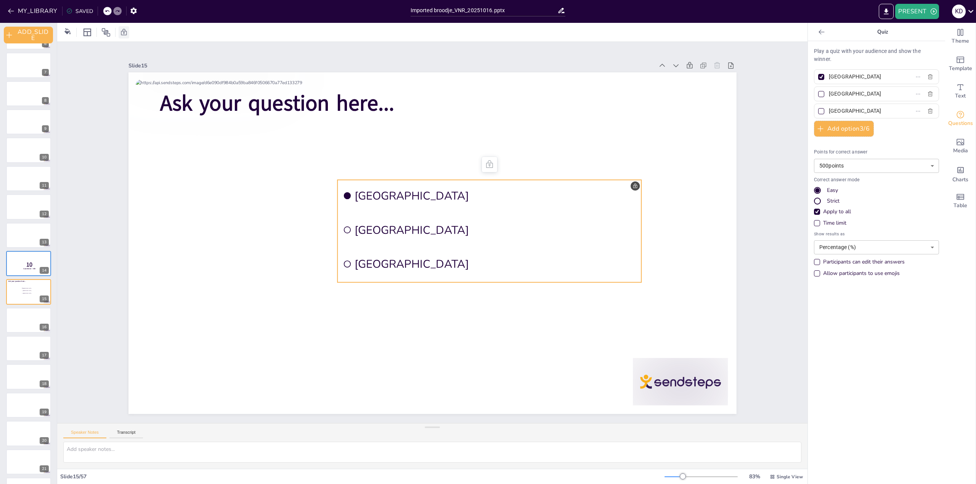
click at [343, 226] on input "checkbox" at bounding box center [346, 229] width 7 height 7
click at [343, 229] on input "checkbox" at bounding box center [346, 229] width 7 height 7
checkbox input "false"
click at [342, 272] on li "The Hague" at bounding box center [489, 264] width 304 height 32
drag, startPoint x: 363, startPoint y: 274, endPoint x: 361, endPoint y: 262, distance: 12.5
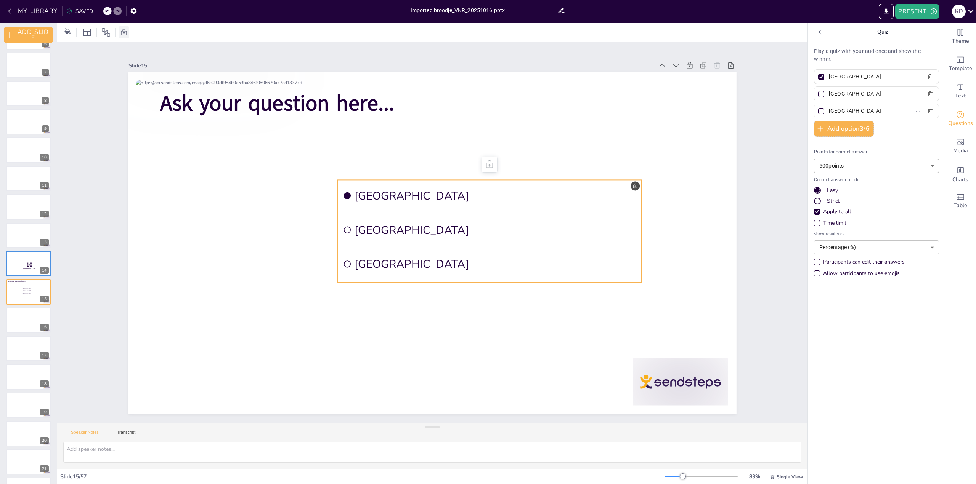
click at [361, 264] on li "The Hague" at bounding box center [489, 264] width 304 height 32
click at [106, 36] on icon at bounding box center [105, 32] width 9 height 9
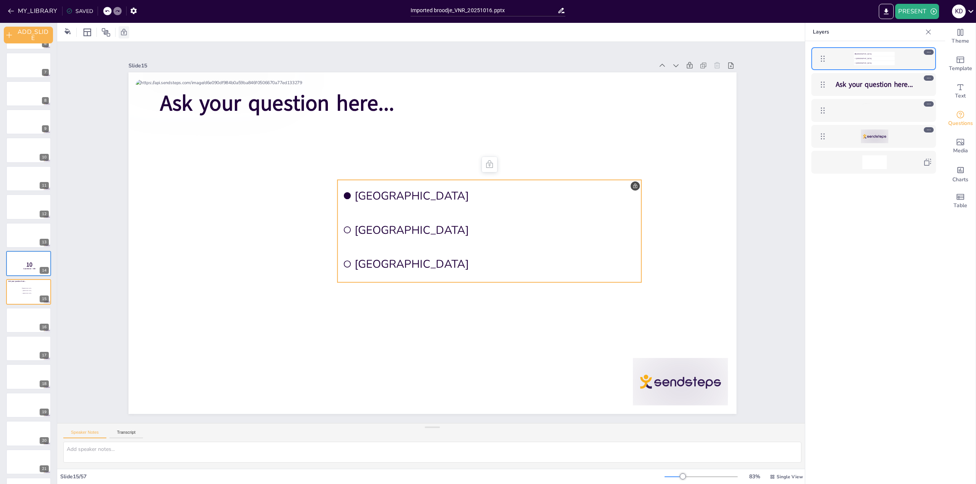
drag, startPoint x: 358, startPoint y: 181, endPoint x: 354, endPoint y: 194, distance: 13.9
click at [357, 197] on li "Amsterdam" at bounding box center [489, 196] width 304 height 32
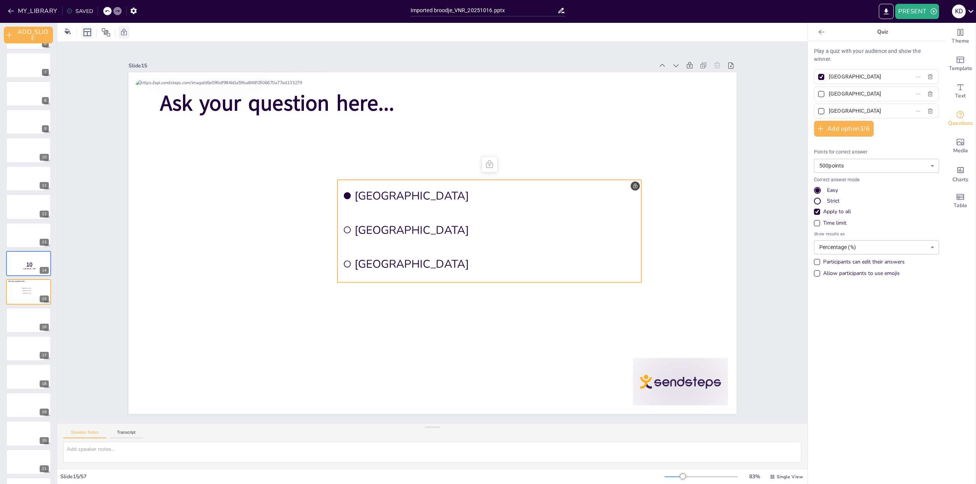
click at [89, 35] on icon at bounding box center [87, 32] width 9 height 9
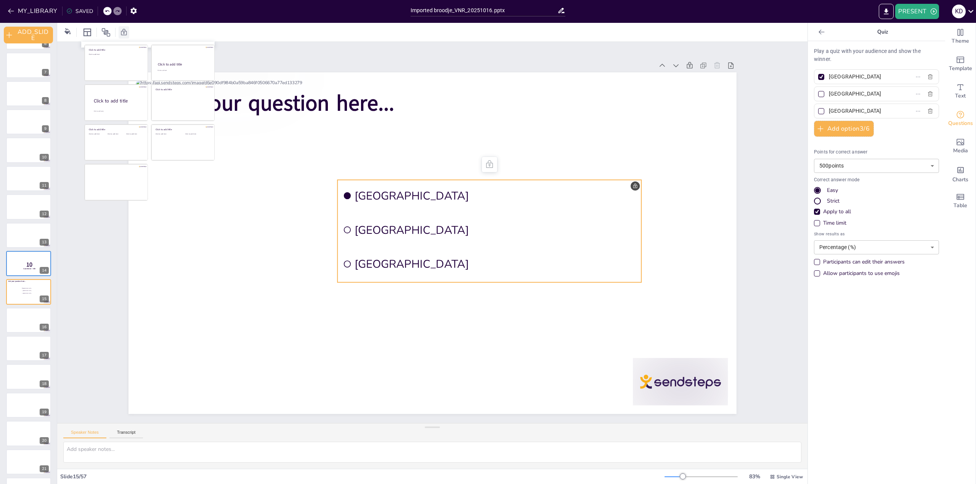
click at [352, 180] on li "Amsterdam" at bounding box center [489, 196] width 304 height 32
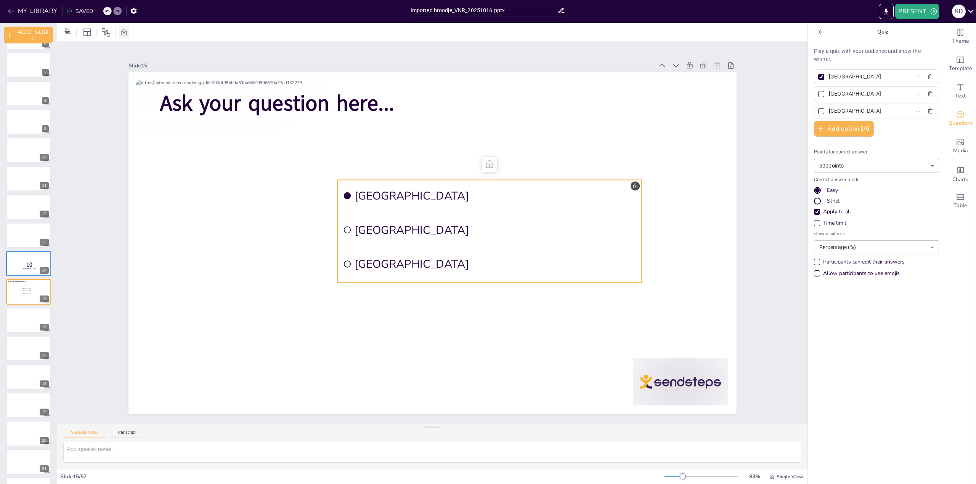
click at [486, 160] on icon at bounding box center [489, 164] width 7 height 8
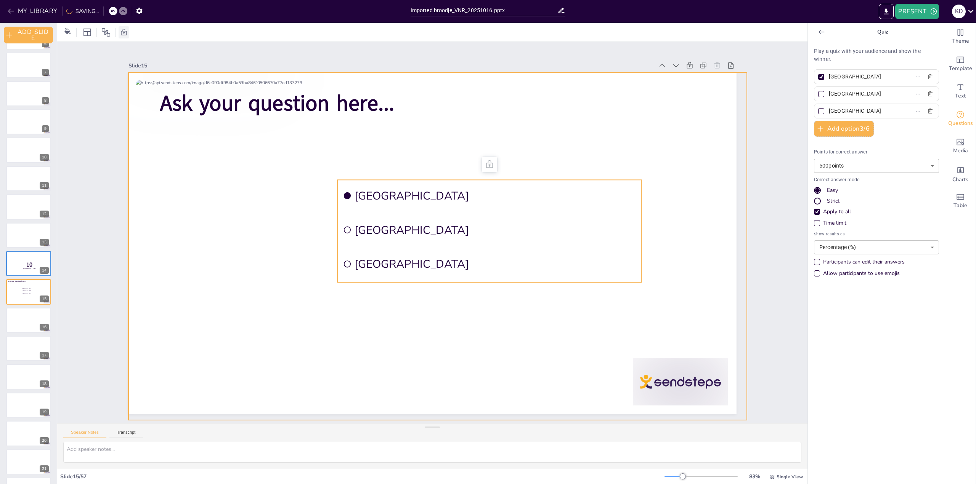
drag, startPoint x: 613, startPoint y: 181, endPoint x: 617, endPoint y: 165, distance: 16.5
click at [619, 72] on div "Ask your question here... Amsterdam Rotterdam The Hague" at bounding box center [432, 72] width 608 height 0
drag, startPoint x: 641, startPoint y: 177, endPoint x: 641, endPoint y: 173, distance: 4.6
click at [641, 173] on div at bounding box center [437, 246] width 619 height 348
drag, startPoint x: 594, startPoint y: 253, endPoint x: 611, endPoint y: 323, distance: 71.7
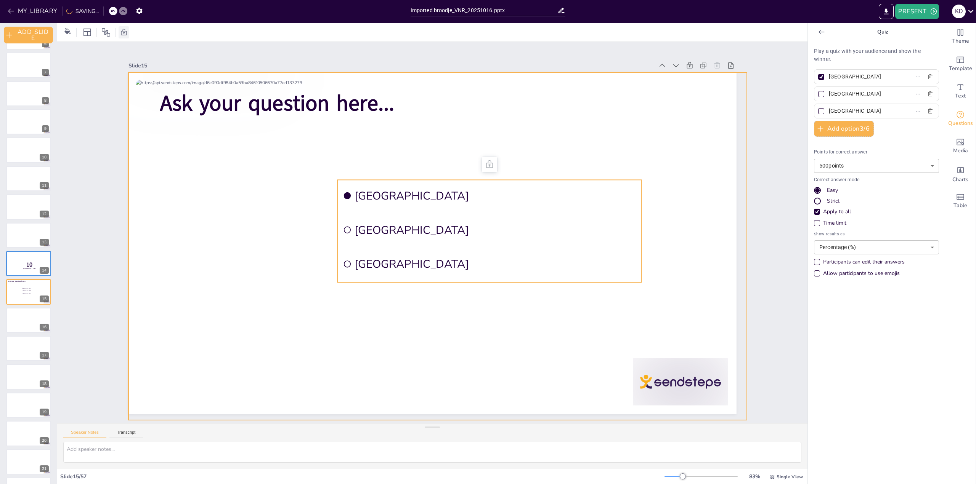
click at [627, 72] on div "Ask your question here... Amsterdam Rotterdam The Hague" at bounding box center [432, 72] width 608 height 0
drag, startPoint x: 592, startPoint y: 325, endPoint x: 577, endPoint y: 320, distance: 15.2
click at [591, 325] on div at bounding box center [437, 246] width 619 height 348
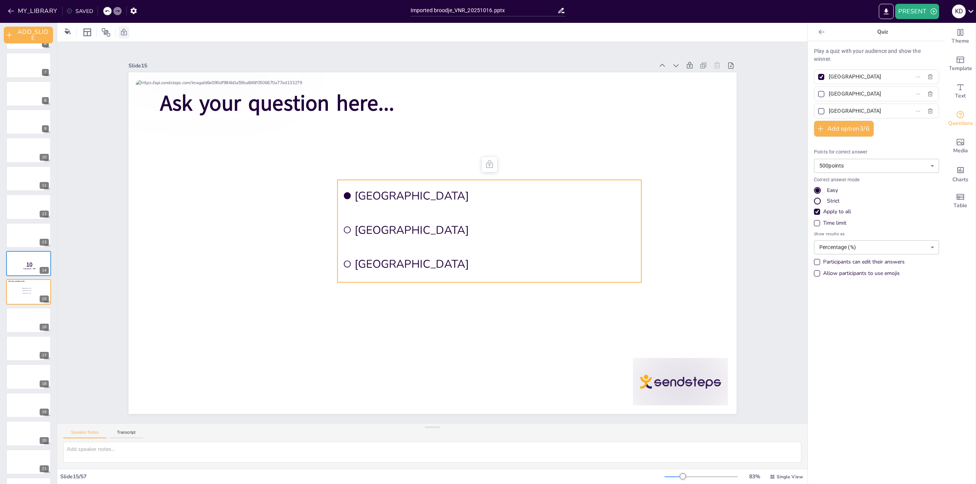
click at [552, 248] on li "The Hague" at bounding box center [489, 264] width 304 height 32
drag, startPoint x: 457, startPoint y: 183, endPoint x: 515, endPoint y: 212, distance: 64.8
click at [453, 251] on ul "Amsterdam Rotterdam The Hague" at bounding box center [489, 231] width 304 height 103
click at [881, 79] on input "Amsterdam" at bounding box center [863, 76] width 71 height 11
click at [840, 77] on input "Amsterdam" at bounding box center [863, 76] width 71 height 11
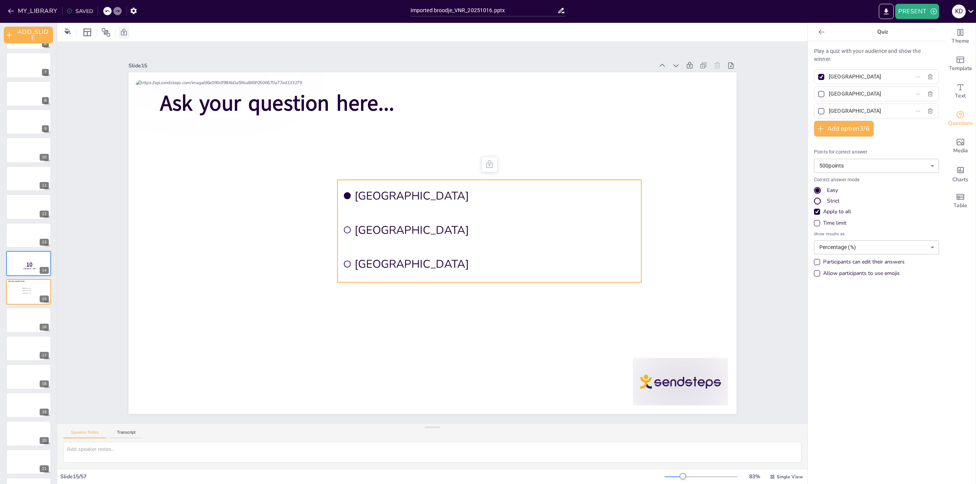
click at [840, 77] on input "Amsterdam" at bounding box center [863, 76] width 71 height 11
type input "20%"
click at [631, 277] on li "The Hague" at bounding box center [489, 264] width 304 height 32
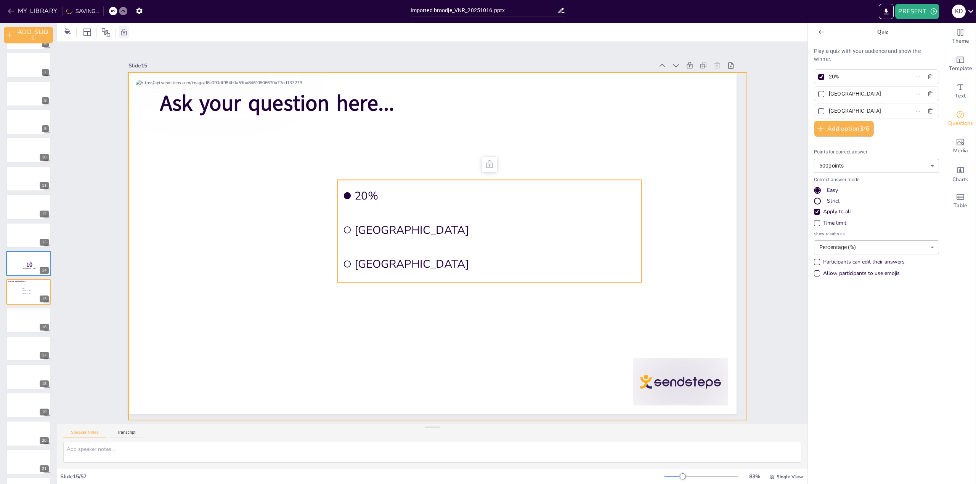
drag, startPoint x: 631, startPoint y: 278, endPoint x: 632, endPoint y: 291, distance: 13.0
click at [632, 72] on div "Ask your question here... 20% Rotterdam The Hague" at bounding box center [432, 72] width 608 height 0
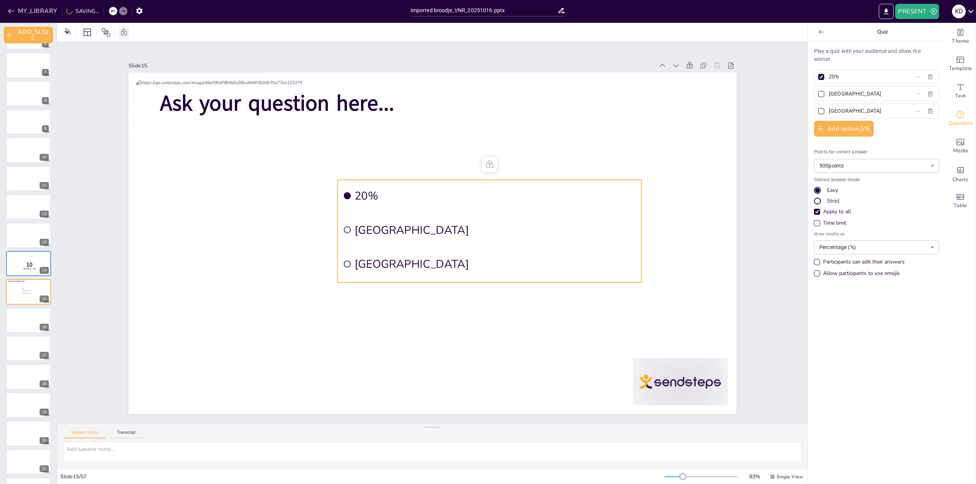
drag, startPoint x: 623, startPoint y: 275, endPoint x: 609, endPoint y: 221, distance: 55.5
click at [610, 222] on ul "20% Rotterdam The Hague" at bounding box center [489, 231] width 304 height 103
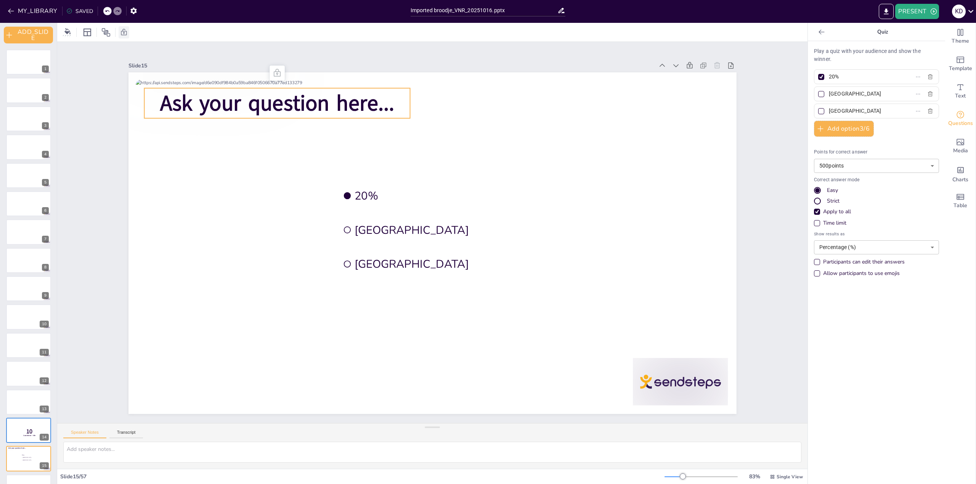
click at [347, 100] on span "Ask your question here..." at bounding box center [277, 102] width 234 height 29
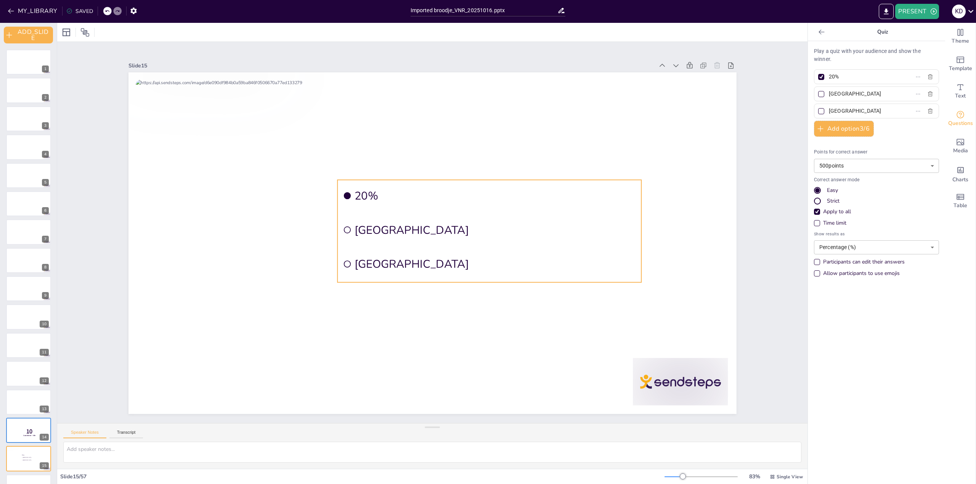
click at [418, 208] on li "20%" at bounding box center [489, 196] width 304 height 32
drag, startPoint x: 398, startPoint y: 189, endPoint x: 394, endPoint y: 279, distance: 90.8
click at [394, 279] on ul "20% Rotterdam The Hague" at bounding box center [489, 231] width 304 height 103
drag, startPoint x: 394, startPoint y: 276, endPoint x: 361, endPoint y: 189, distance: 92.3
click at [363, 195] on ul "20% Rotterdam The Hague" at bounding box center [489, 231] width 304 height 103
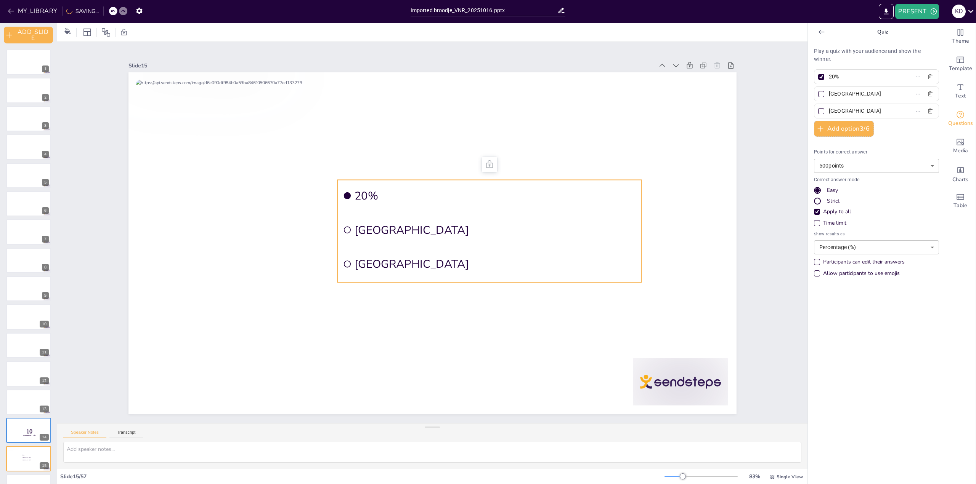
click at [359, 180] on li "20%" at bounding box center [489, 196] width 304 height 32
click at [262, 224] on div at bounding box center [437, 246] width 619 height 348
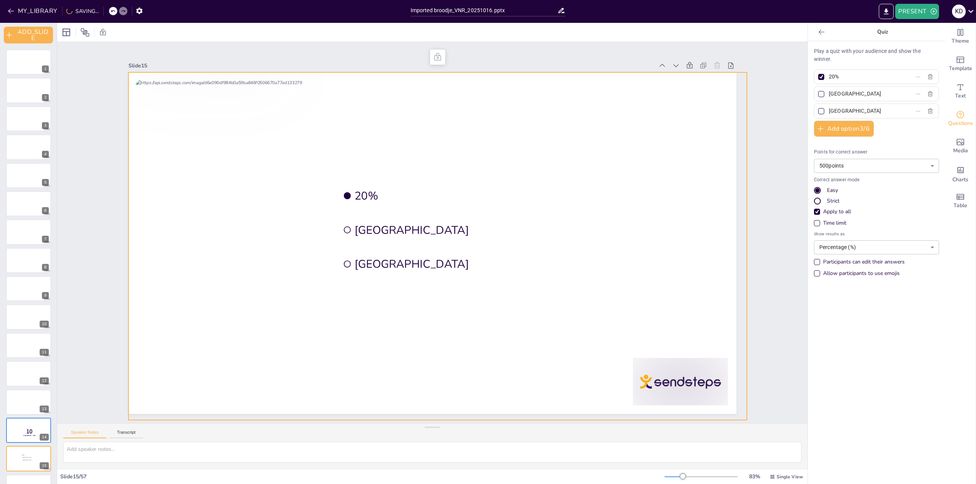
click at [260, 229] on div at bounding box center [437, 246] width 619 height 348
drag, startPoint x: 484, startPoint y: 304, endPoint x: 489, endPoint y: 304, distance: 4.6
click at [485, 304] on div at bounding box center [437, 246] width 619 height 348
click at [662, 372] on div at bounding box center [437, 246] width 619 height 348
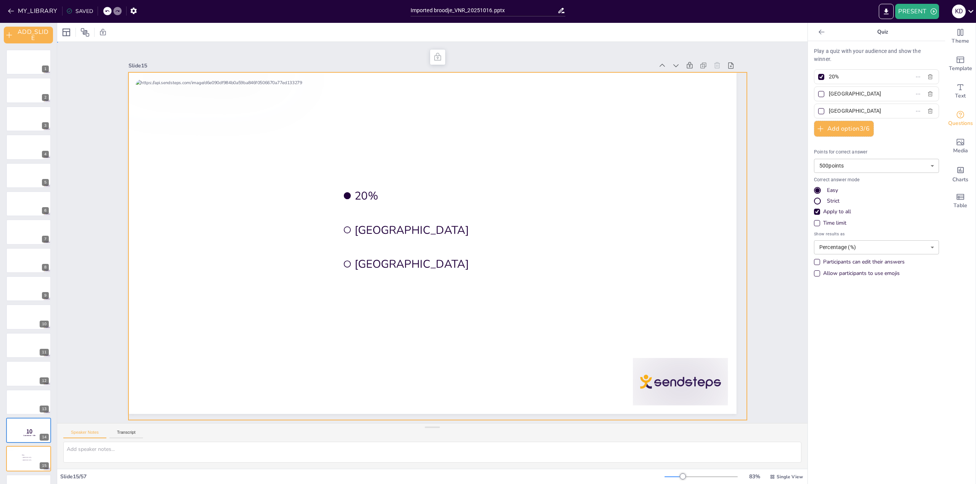
click at [744, 416] on div "Slide 1 Slide 2 Slide 3 Slide 4 Slide 5 Slide 6 Slide 7 Slide 8 Slide 9 Slide 1…" at bounding box center [432, 232] width 750 height 381
click at [715, 402] on div at bounding box center [437, 246] width 619 height 348
drag, startPoint x: 742, startPoint y: 417, endPoint x: 611, endPoint y: 247, distance: 215.0
click at [728, 77] on div at bounding box center [437, 246] width 619 height 348
